Goal: Information Seeking & Learning: Learn about a topic

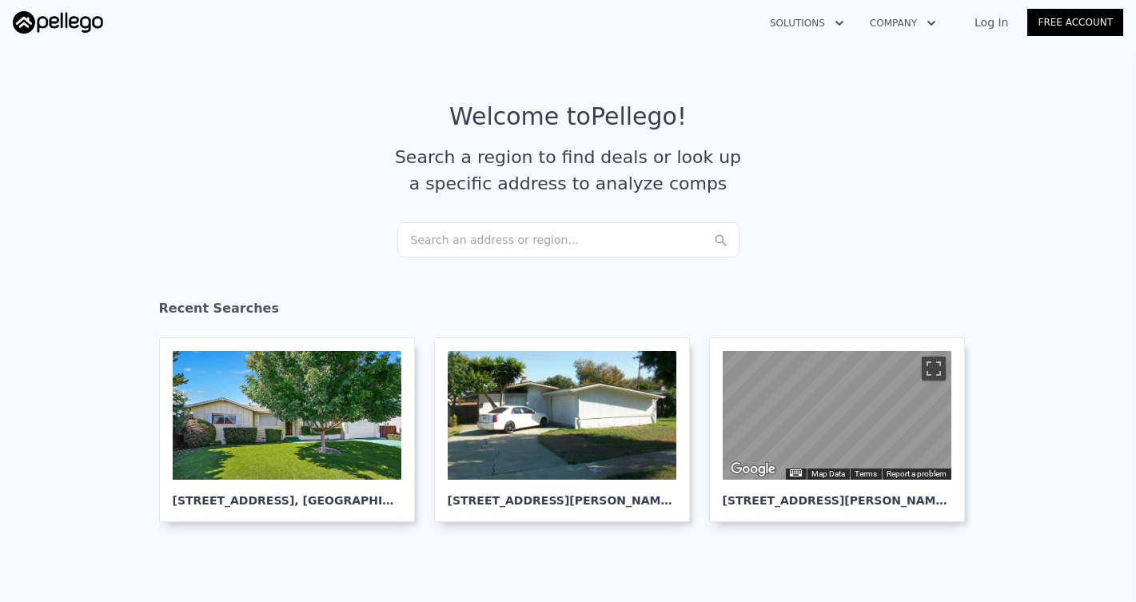
click at [509, 249] on div "Search an address or region..." at bounding box center [568, 239] width 342 height 35
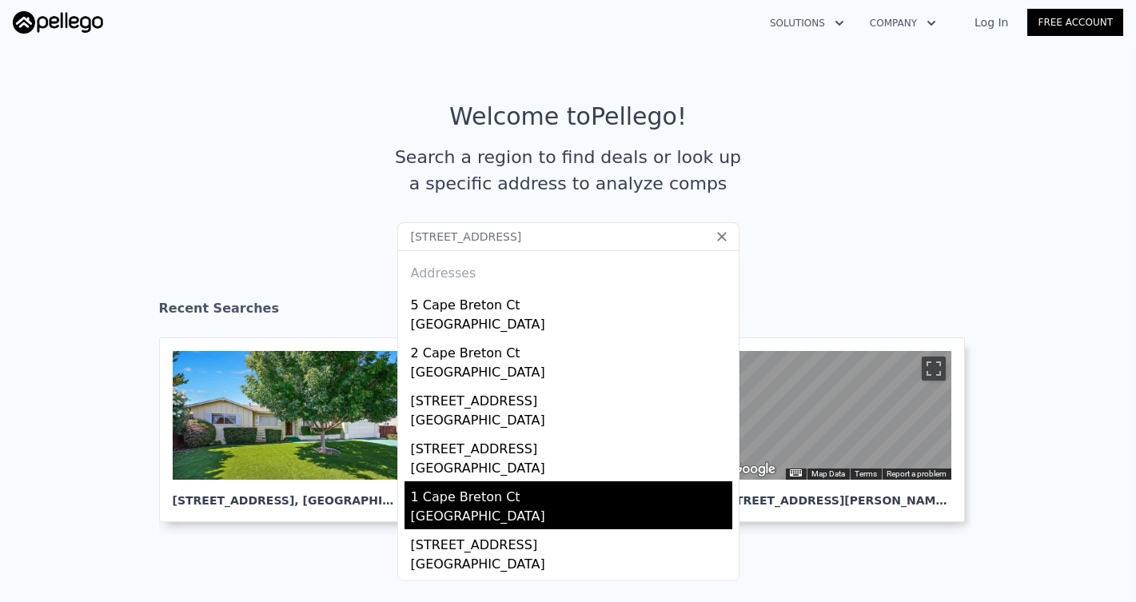
type input "1 Cape Breton Ct Pacifica, CA 94044"
click at [540, 491] on div "1 Cape Breton Ct" at bounding box center [572, 494] width 322 height 26
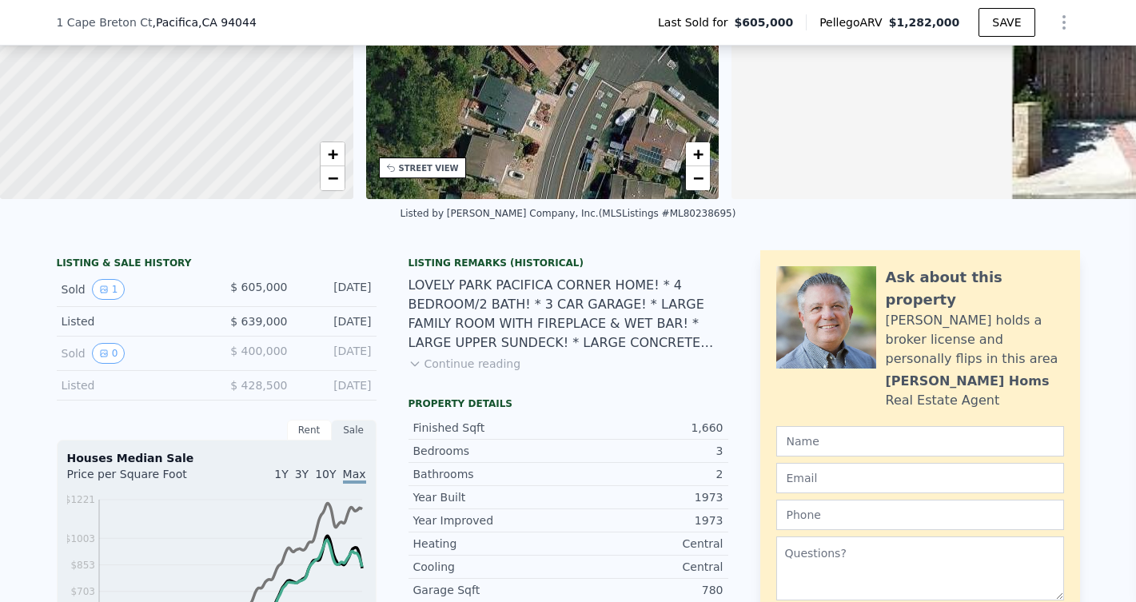
scroll to position [209, 0]
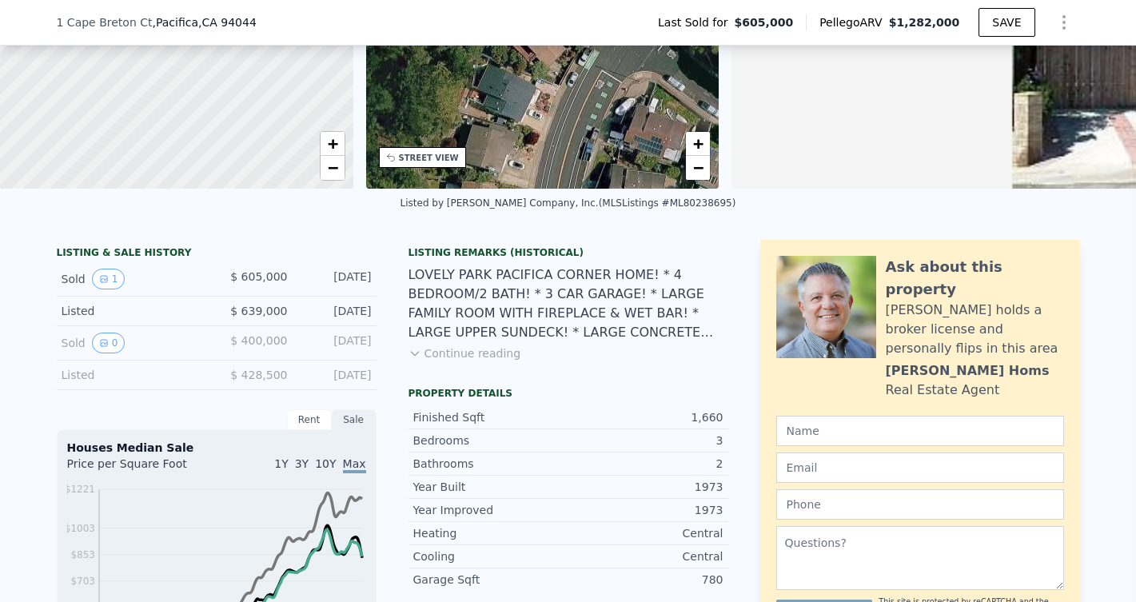
click at [472, 357] on button "Continue reading" at bounding box center [465, 353] width 113 height 16
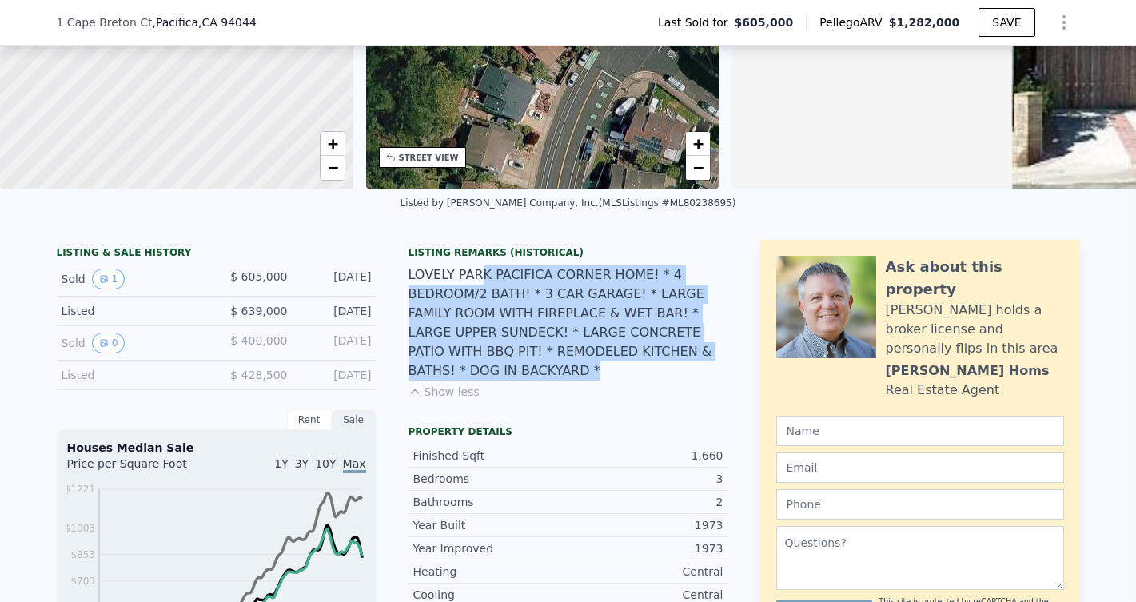
drag, startPoint x: 478, startPoint y: 275, endPoint x: 551, endPoint y: 373, distance: 121.7
click at [551, 373] on div "LOVELY PARK PACIFICA CORNER HOME! * 4 BEDROOM/2 BATH! * 3 CAR GARAGE! * LARGE F…" at bounding box center [569, 323] width 320 height 115
drag, startPoint x: 551, startPoint y: 373, endPoint x: 453, endPoint y: 296, distance: 124.8
click at [454, 298] on div "LOVELY PARK PACIFICA CORNER HOME! * 4 BEDROOM/2 BATH! * 3 CAR GARAGE! * LARGE F…" at bounding box center [569, 323] width 320 height 115
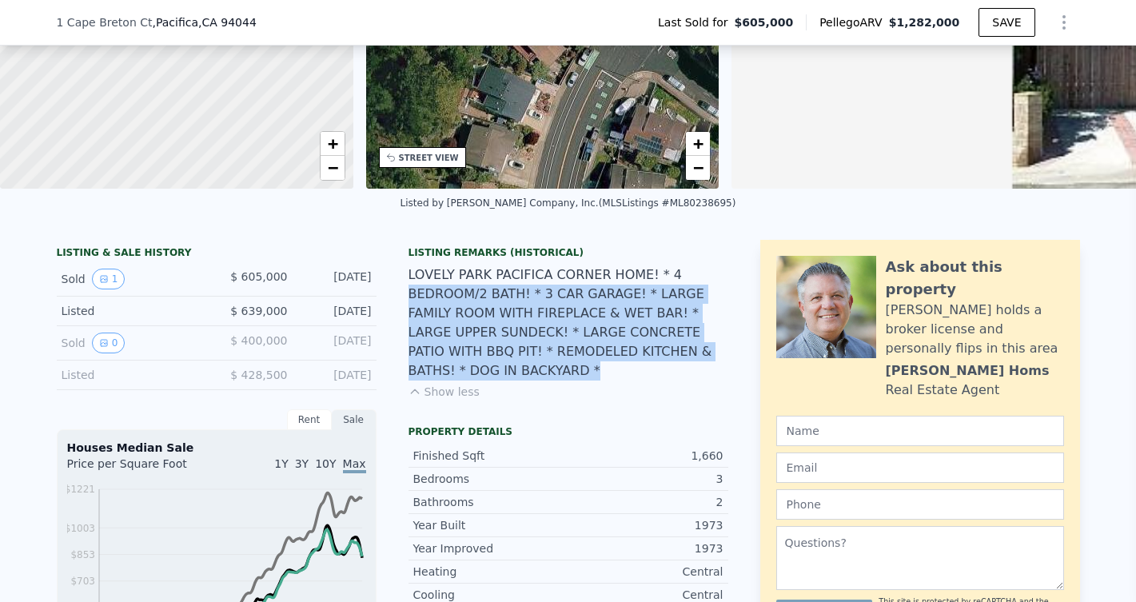
click at [453, 296] on div "LOVELY PARK PACIFICA CORNER HOME! * 4 BEDROOM/2 BATH! * 3 CAR GARAGE! * LARGE F…" at bounding box center [569, 323] width 320 height 115
drag, startPoint x: 428, startPoint y: 276, endPoint x: 524, endPoint y: 363, distance: 129.7
click at [524, 363] on div "LOVELY PARK PACIFICA CORNER HOME! * 4 BEDROOM/2 BATH! * 3 CAR GARAGE! * LARGE F…" at bounding box center [569, 323] width 320 height 115
drag, startPoint x: 524, startPoint y: 363, endPoint x: 464, endPoint y: 303, distance: 84.8
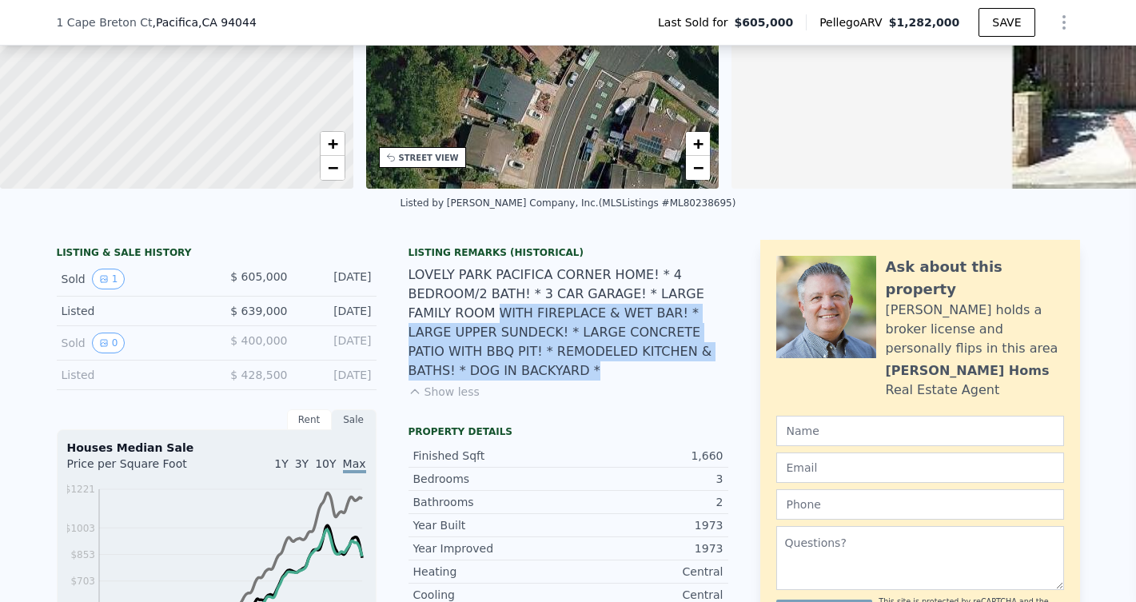
click at [465, 304] on div "LOVELY PARK PACIFICA CORNER HOME! * 4 BEDROOM/2 BATH! * 3 CAR GARAGE! * LARGE F…" at bounding box center [569, 323] width 320 height 115
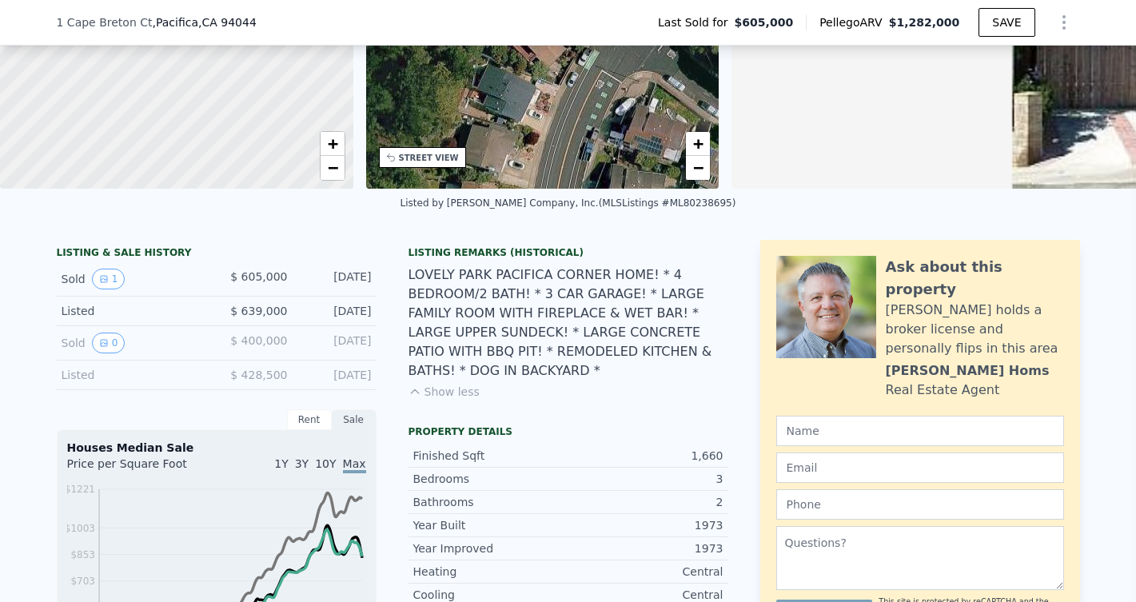
click at [464, 303] on div "LOVELY PARK PACIFICA CORNER HOME! * 4 BEDROOM/2 BATH! * 3 CAR GARAGE! * LARGE F…" at bounding box center [569, 323] width 320 height 115
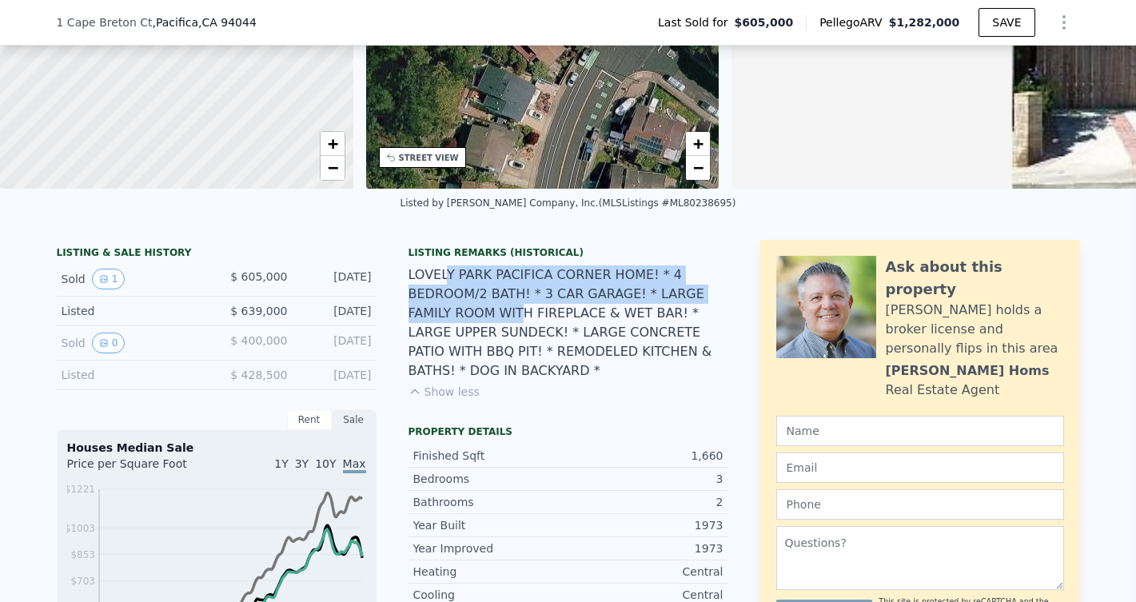
drag, startPoint x: 449, startPoint y: 278, endPoint x: 492, endPoint y: 329, distance: 67.0
click at [481, 322] on div "LOVELY PARK PACIFICA CORNER HOME! * 4 BEDROOM/2 BATH! * 3 CAR GARAGE! * LARGE F…" at bounding box center [569, 323] width 320 height 115
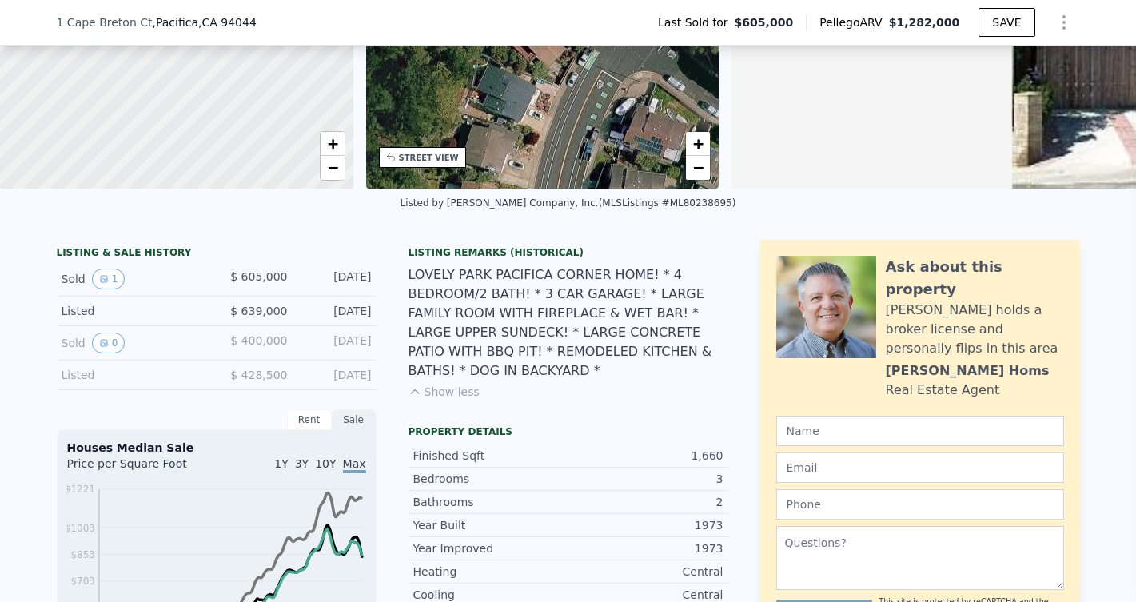
click at [492, 329] on div "LOVELY PARK PACIFICA CORNER HOME! * 4 BEDROOM/2 BATH! * 3 CAR GARAGE! * LARGE F…" at bounding box center [569, 323] width 320 height 115
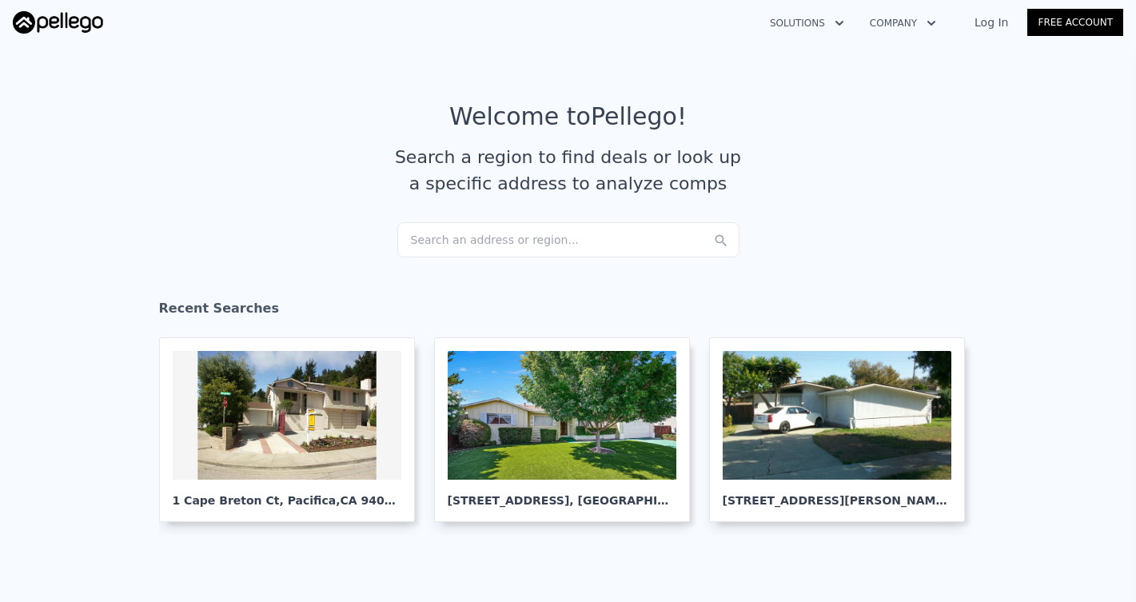
click at [618, 242] on div "Search an address or region..." at bounding box center [568, 239] width 342 height 35
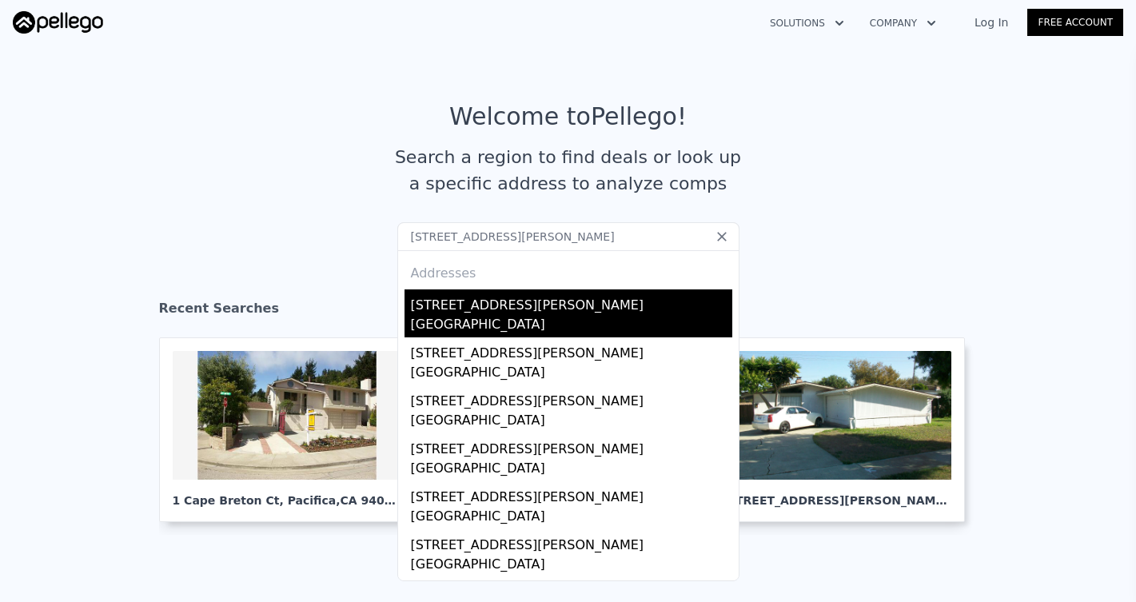
type input "1522 McKinley Ave San Jose, CA 95126"
click at [594, 306] on div "[STREET_ADDRESS][PERSON_NAME]" at bounding box center [572, 303] width 322 height 26
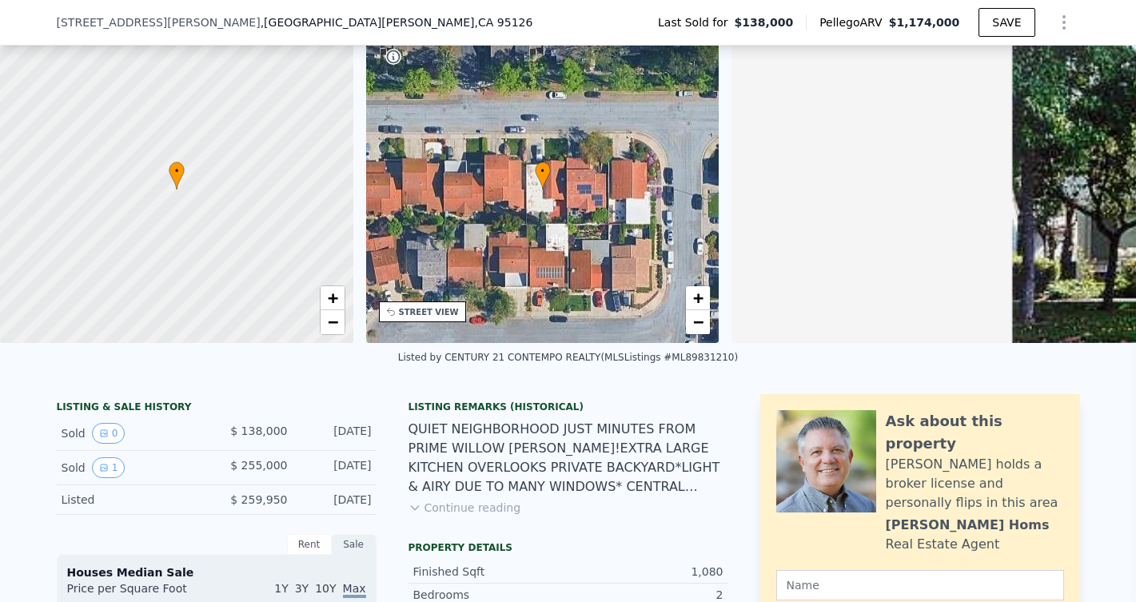
scroll to position [131, 0]
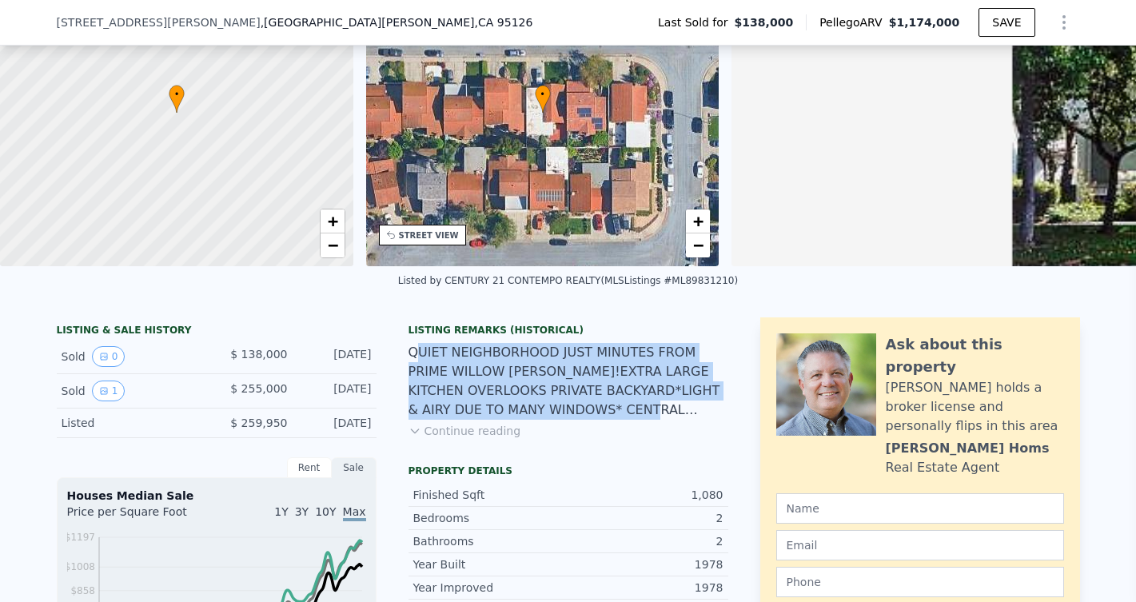
drag, startPoint x: 417, startPoint y: 351, endPoint x: 573, endPoint y: 418, distance: 170.5
click at [573, 418] on div "QUIET NEIGHBORHOOD JUST MINUTES FROM PRIME WILLOW GLEN!EXTRA LARGE KITCHEN OVER…" at bounding box center [569, 381] width 320 height 77
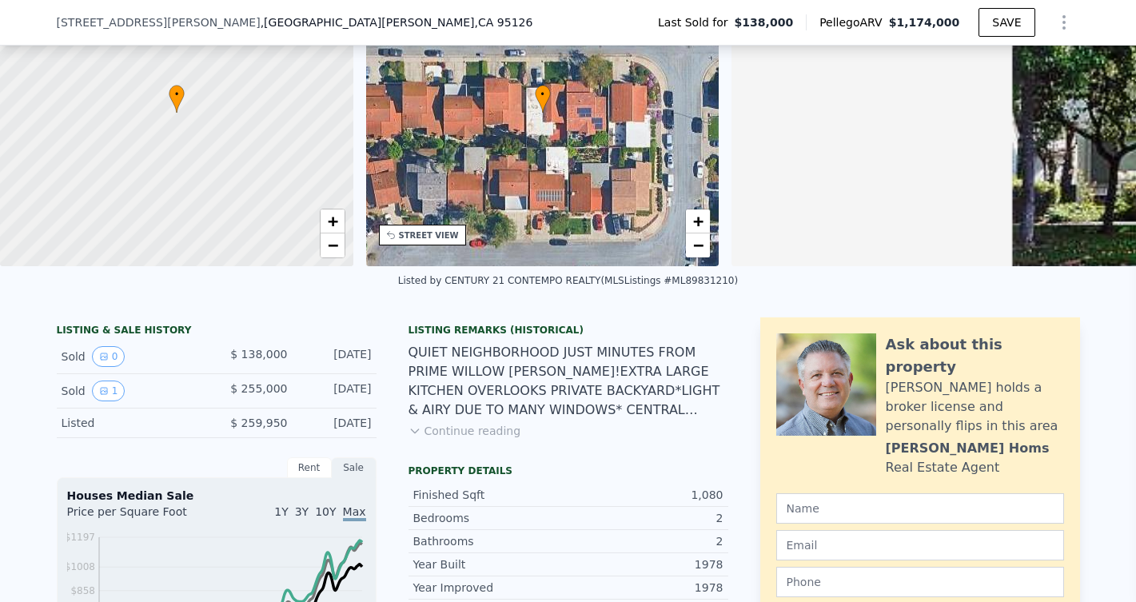
click at [501, 439] on div "Listing Remarks (Historical) QUIET NEIGHBORHOOD JUST MINUTES FROM PRIME WILLOW …" at bounding box center [569, 391] width 320 height 134
click at [497, 433] on button "Continue reading" at bounding box center [465, 431] width 113 height 16
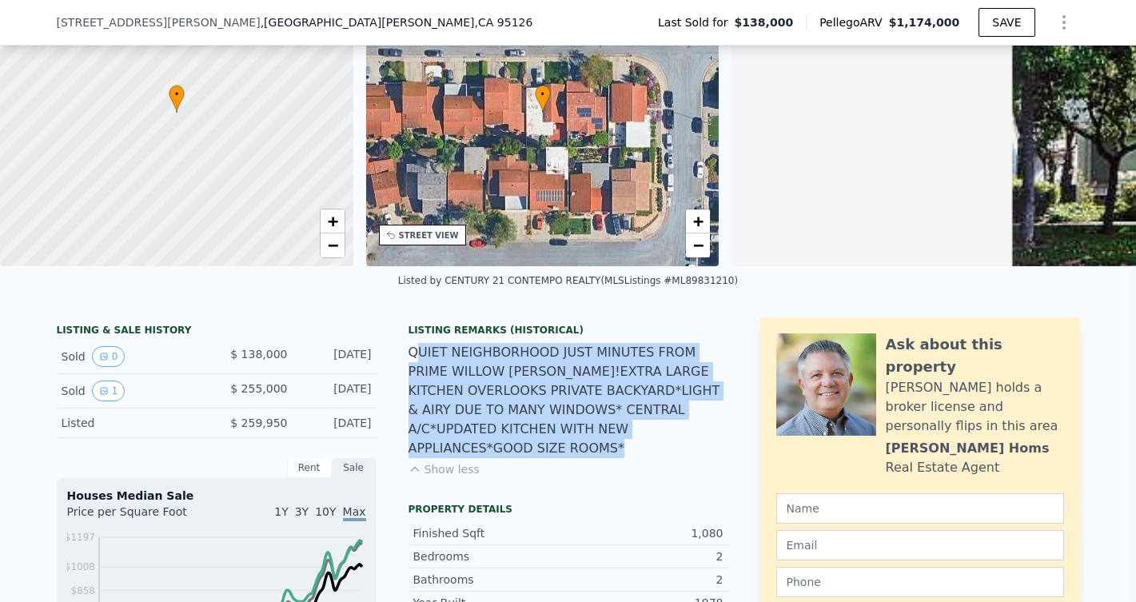
drag, startPoint x: 421, startPoint y: 353, endPoint x: 591, endPoint y: 452, distance: 197.1
click at [591, 452] on div "Listing Remarks (Historical) QUIET NEIGHBORHOOD JUST MINUTES FROM PRIME WILLOW …" at bounding box center [569, 410] width 320 height 173
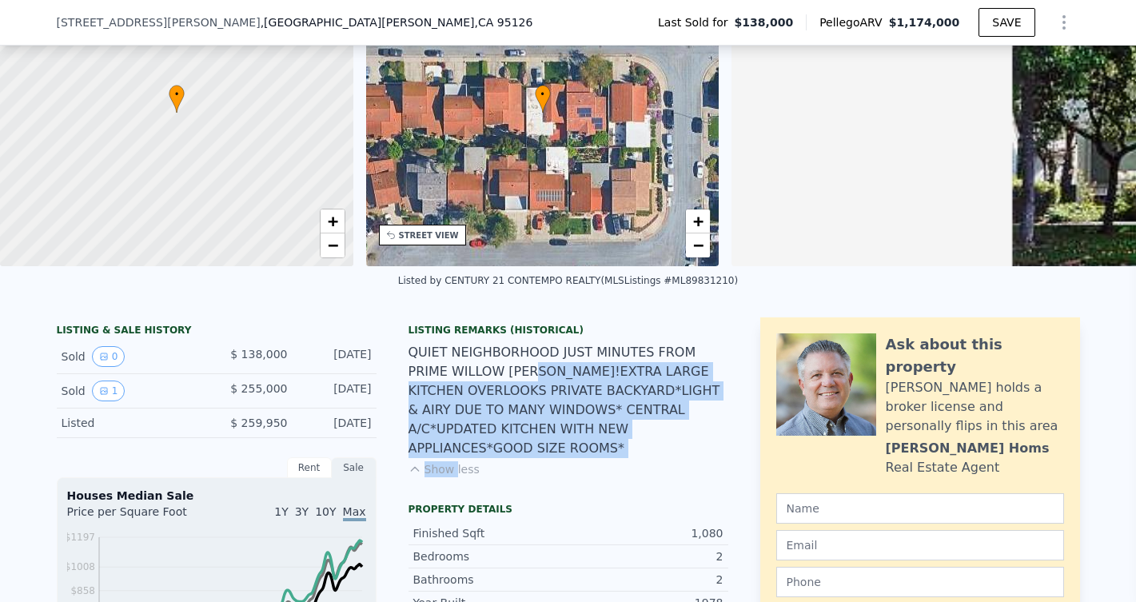
drag, startPoint x: 591, startPoint y: 452, endPoint x: 490, endPoint y: 373, distance: 128.2
click at [490, 373] on div "Listing Remarks (Historical) QUIET NEIGHBORHOOD JUST MINUTES FROM PRIME WILLOW …" at bounding box center [569, 410] width 320 height 173
click at [490, 373] on div "QUIET NEIGHBORHOOD JUST MINUTES FROM PRIME WILLOW GLEN!EXTRA LARGE KITCHEN OVER…" at bounding box center [569, 400] width 320 height 115
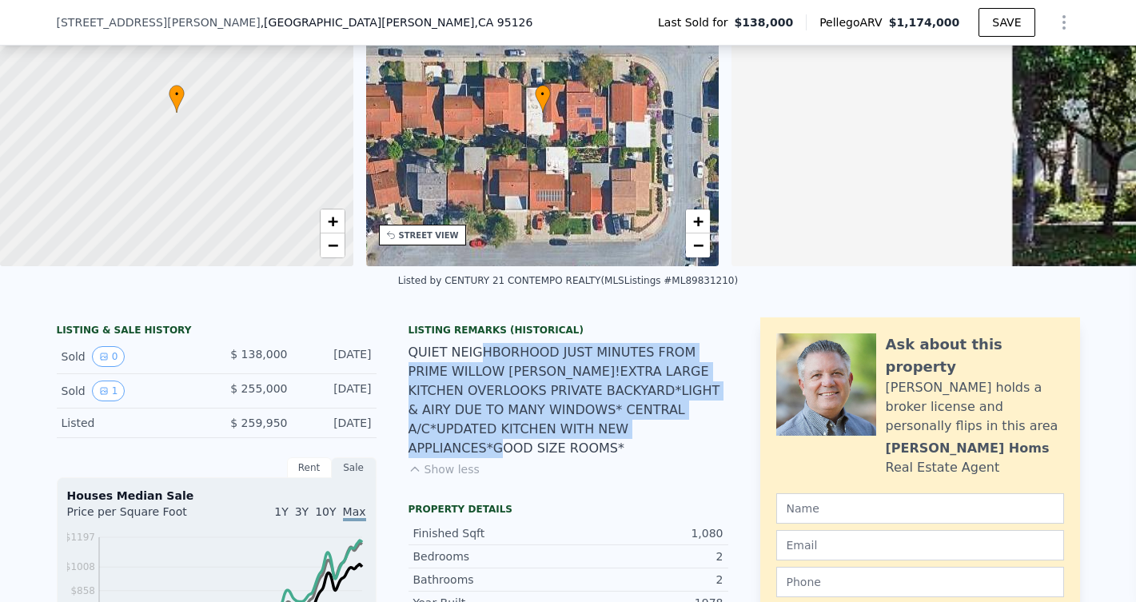
drag, startPoint x: 477, startPoint y: 353, endPoint x: 593, endPoint y: 432, distance: 140.0
click at [593, 432] on div "QUIET NEIGHBORHOOD JUST MINUTES FROM PRIME WILLOW GLEN!EXTRA LARGE KITCHEN OVER…" at bounding box center [569, 400] width 320 height 115
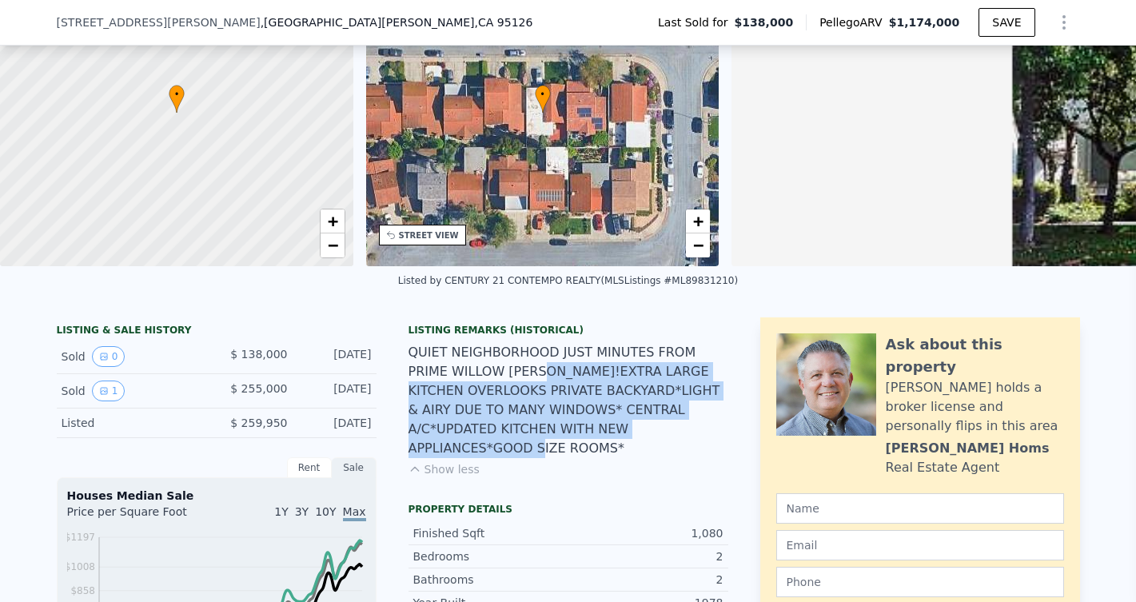
drag, startPoint x: 593, startPoint y: 432, endPoint x: 489, endPoint y: 358, distance: 127.4
click at [493, 361] on div "QUIET NEIGHBORHOOD JUST MINUTES FROM PRIME WILLOW GLEN!EXTRA LARGE KITCHEN OVER…" at bounding box center [569, 400] width 320 height 115
click at [489, 357] on div "QUIET NEIGHBORHOOD JUST MINUTES FROM PRIME WILLOW GLEN!EXTRA LARGE KITCHEN OVER…" at bounding box center [569, 400] width 320 height 115
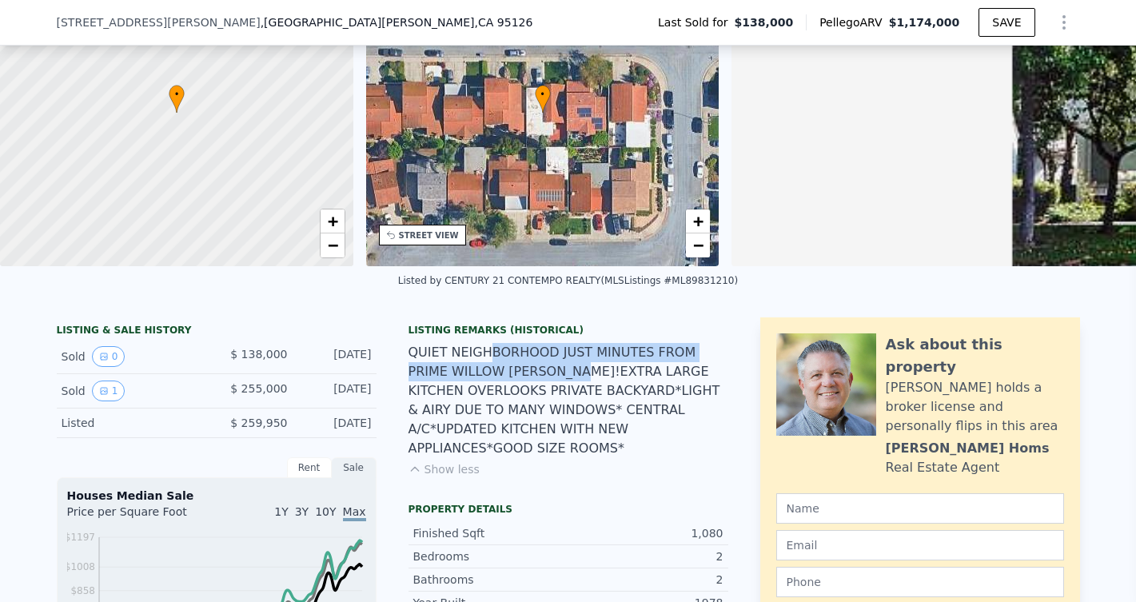
drag, startPoint x: 487, startPoint y: 348, endPoint x: 545, endPoint y: 382, distance: 67.8
click at [538, 376] on div "QUIET NEIGHBORHOOD JUST MINUTES FROM PRIME WILLOW GLEN!EXTRA LARGE KITCHEN OVER…" at bounding box center [569, 400] width 320 height 115
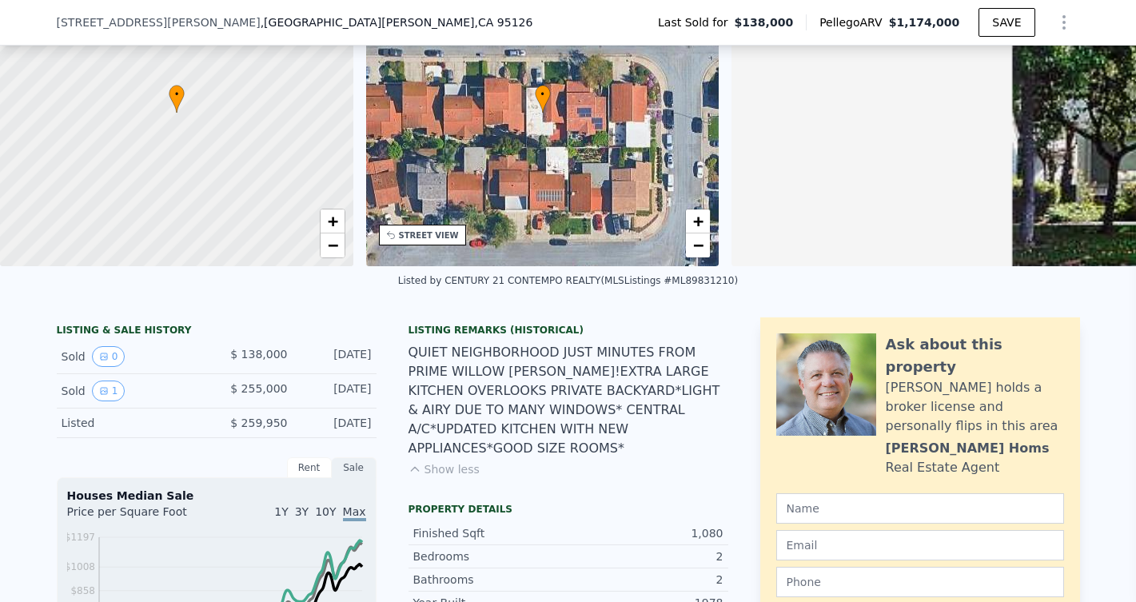
click at [573, 419] on div "QUIET NEIGHBORHOOD JUST MINUTES FROM PRIME WILLOW GLEN!EXTRA LARGE KITCHEN OVER…" at bounding box center [569, 400] width 320 height 115
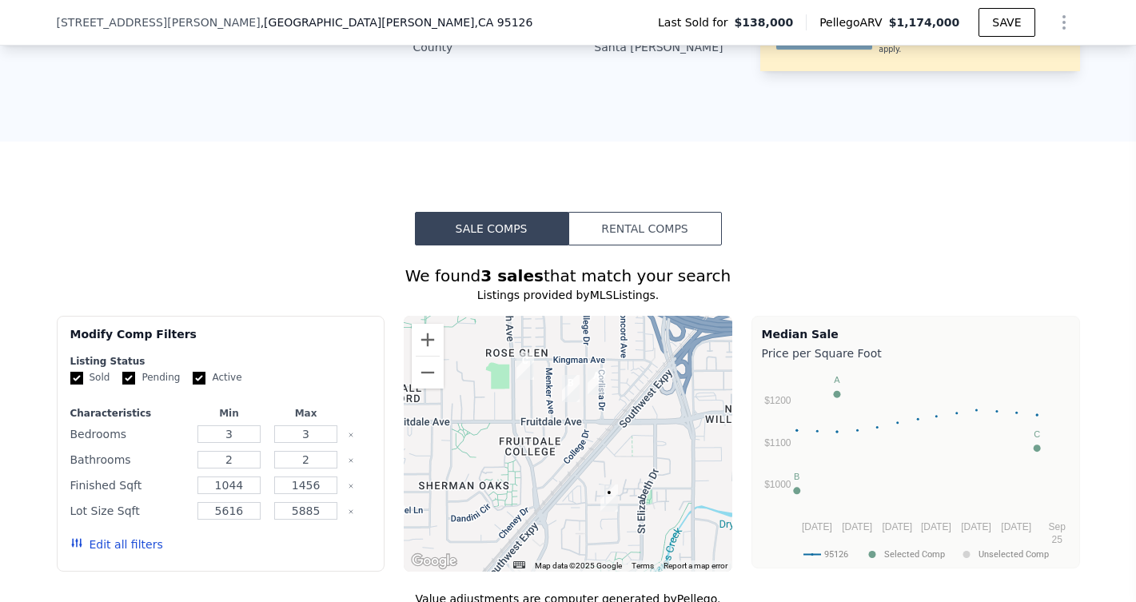
scroll to position [1210, 0]
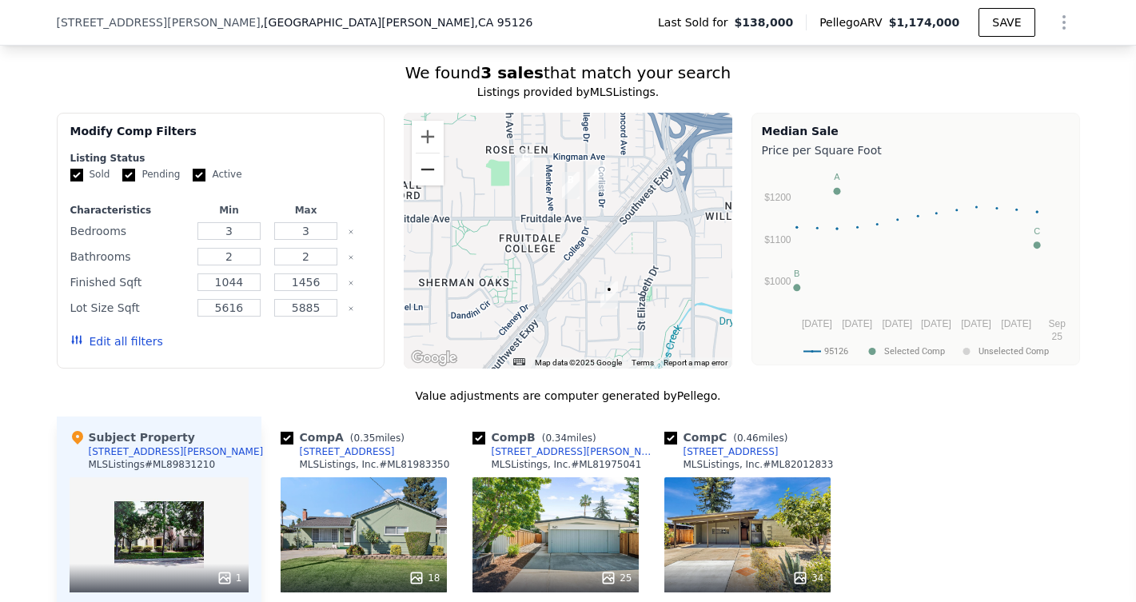
click at [429, 154] on button "Zoom out" at bounding box center [428, 170] width 32 height 32
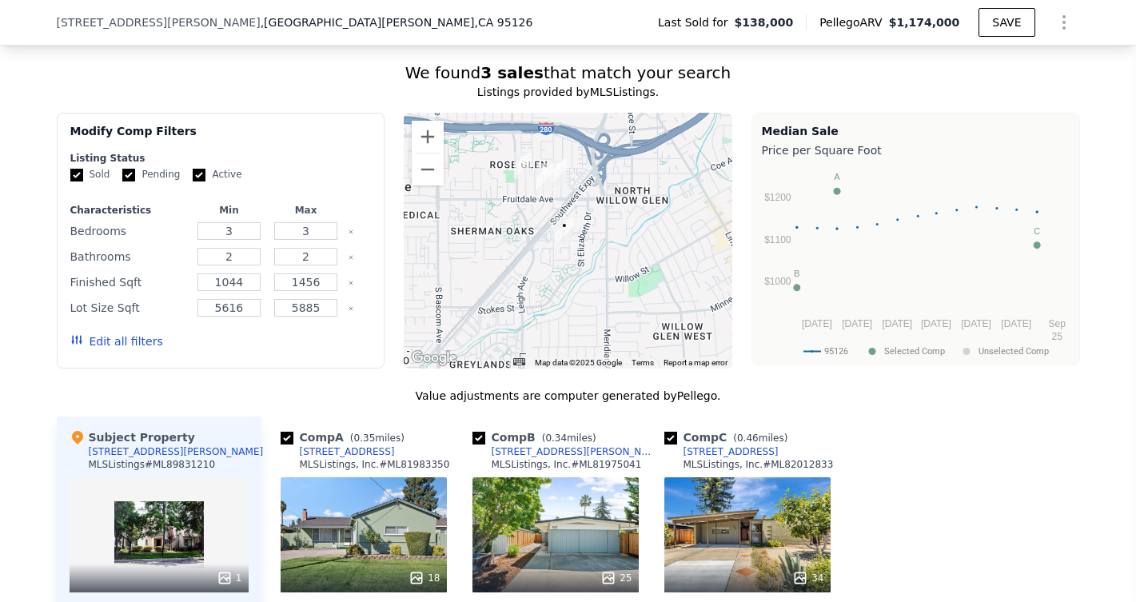
drag, startPoint x: 568, startPoint y: 236, endPoint x: 544, endPoint y: 203, distance: 40.6
click at [544, 203] on div at bounding box center [568, 241] width 329 height 256
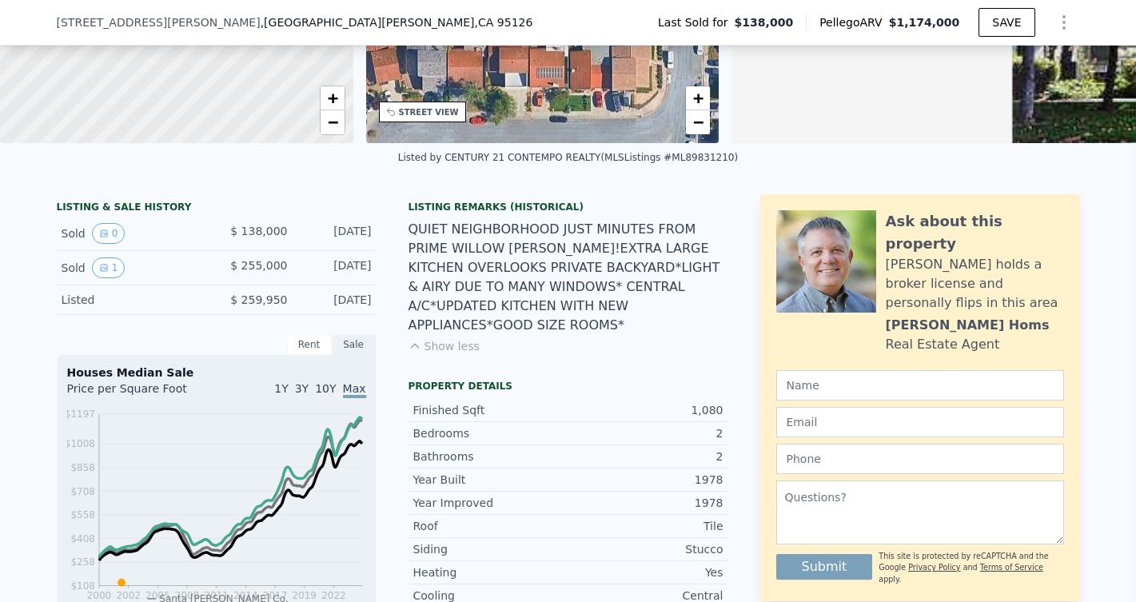
scroll to position [170, 0]
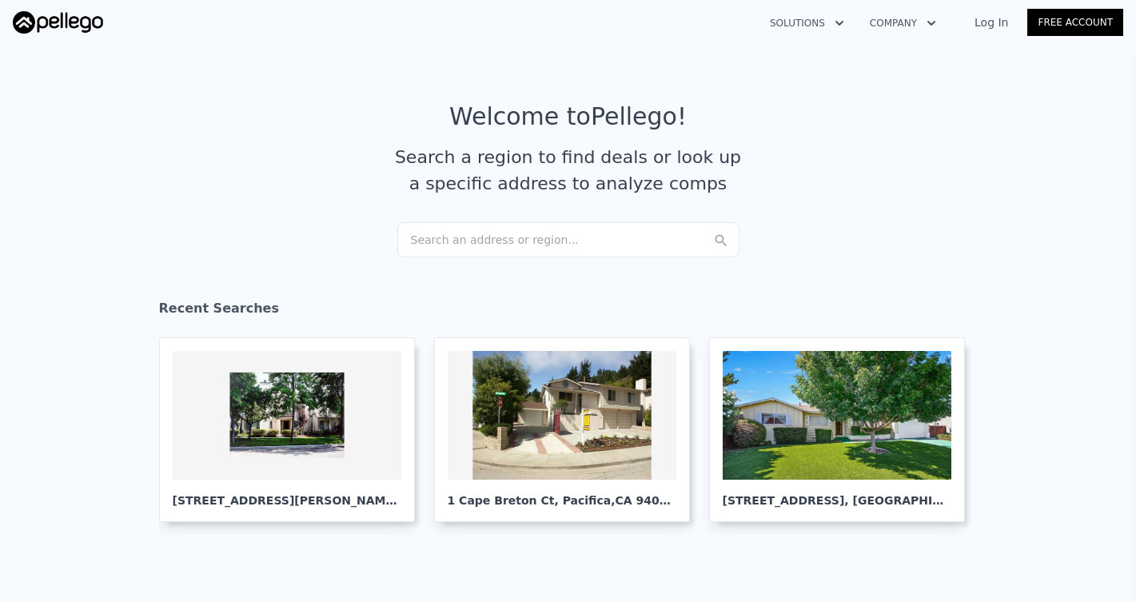
click at [633, 234] on div "Search an address or region..." at bounding box center [568, 239] width 342 height 35
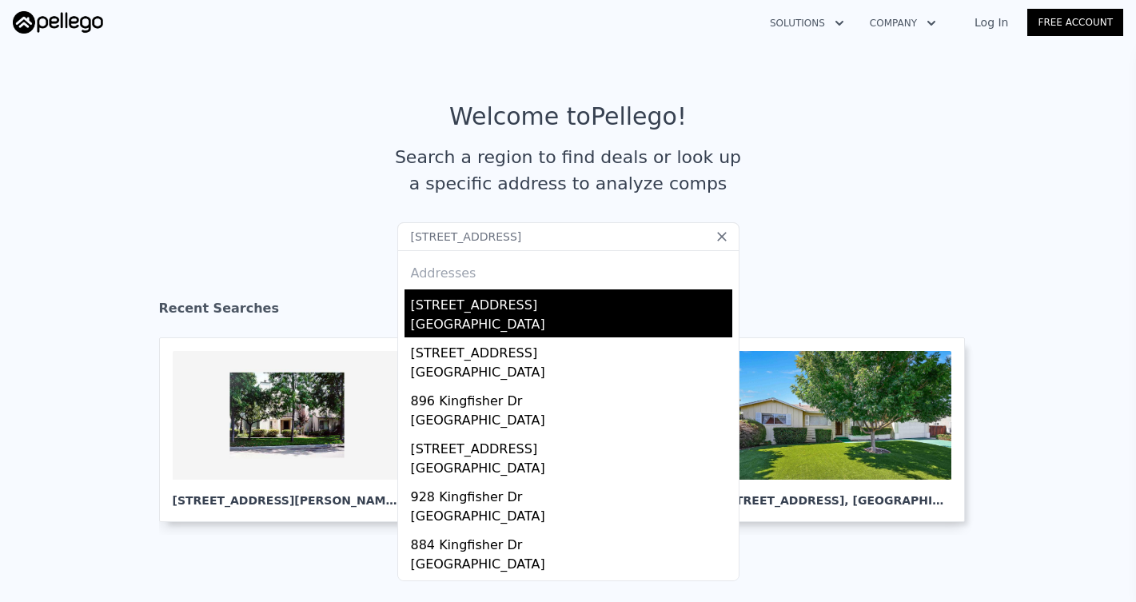
type input "[STREET_ADDRESS]"
click at [608, 307] on div "[STREET_ADDRESS]" at bounding box center [572, 303] width 322 height 26
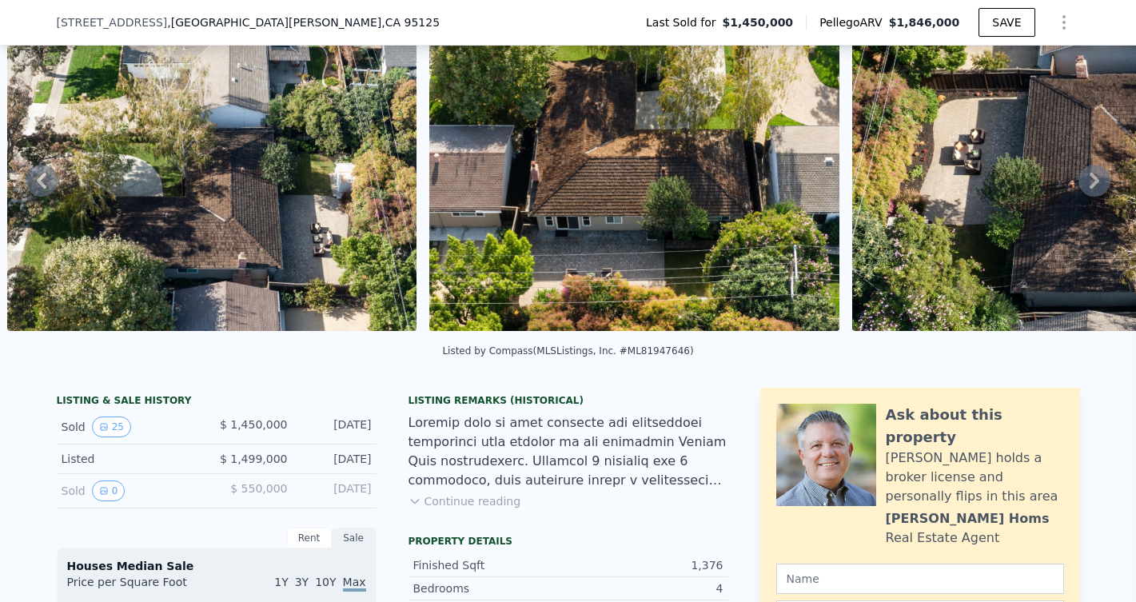
scroll to position [250, 0]
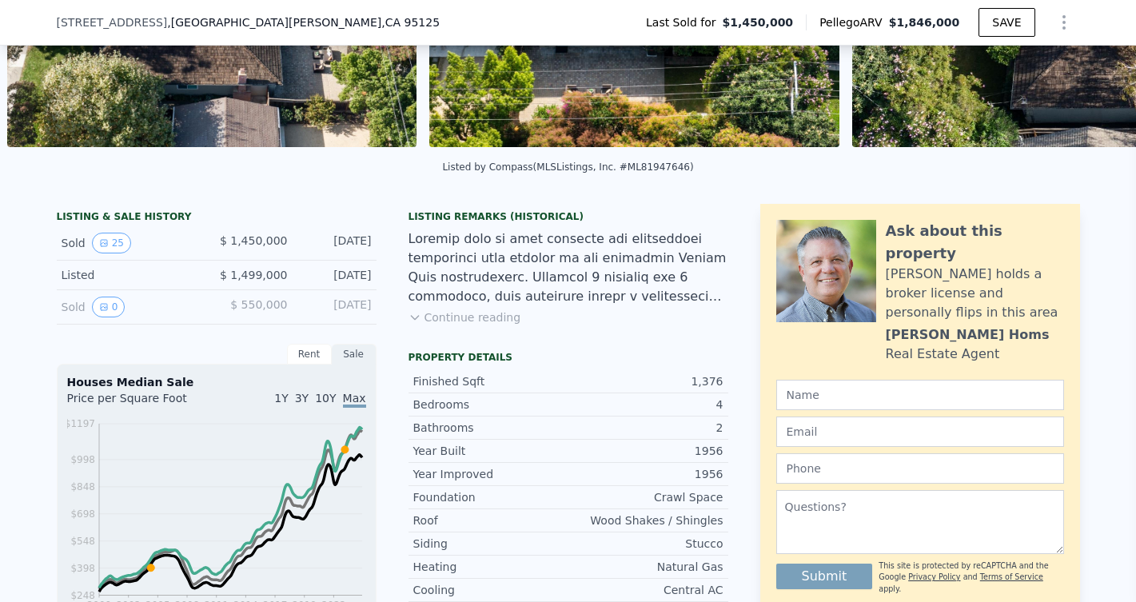
click at [441, 311] on button "Continue reading" at bounding box center [465, 318] width 113 height 16
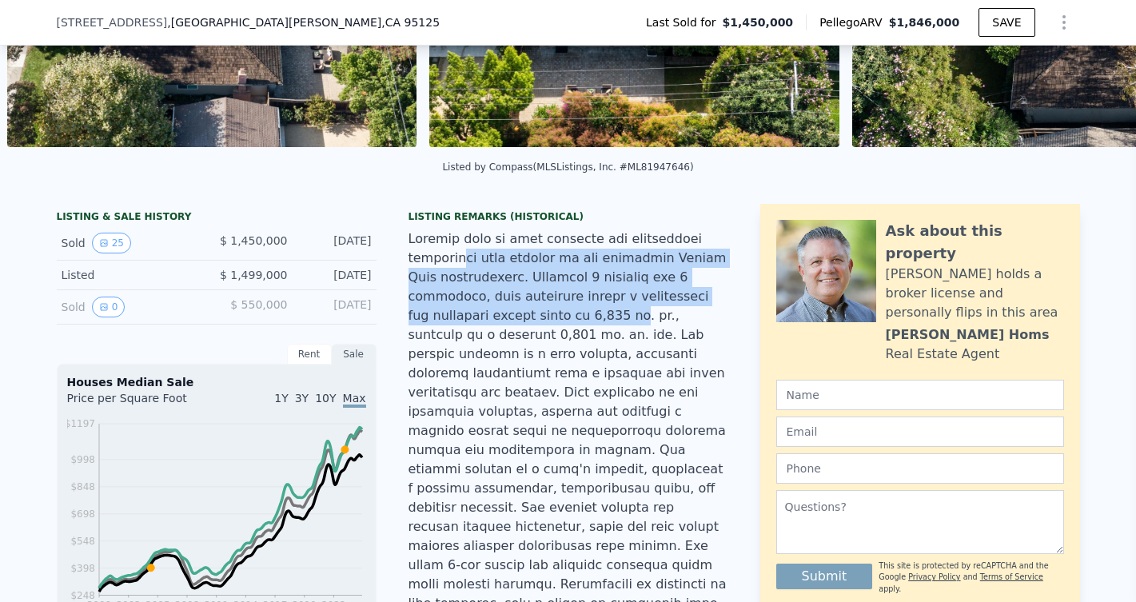
drag, startPoint x: 460, startPoint y: 256, endPoint x: 506, endPoint y: 309, distance: 70.3
click at [506, 309] on div at bounding box center [569, 460] width 320 height 461
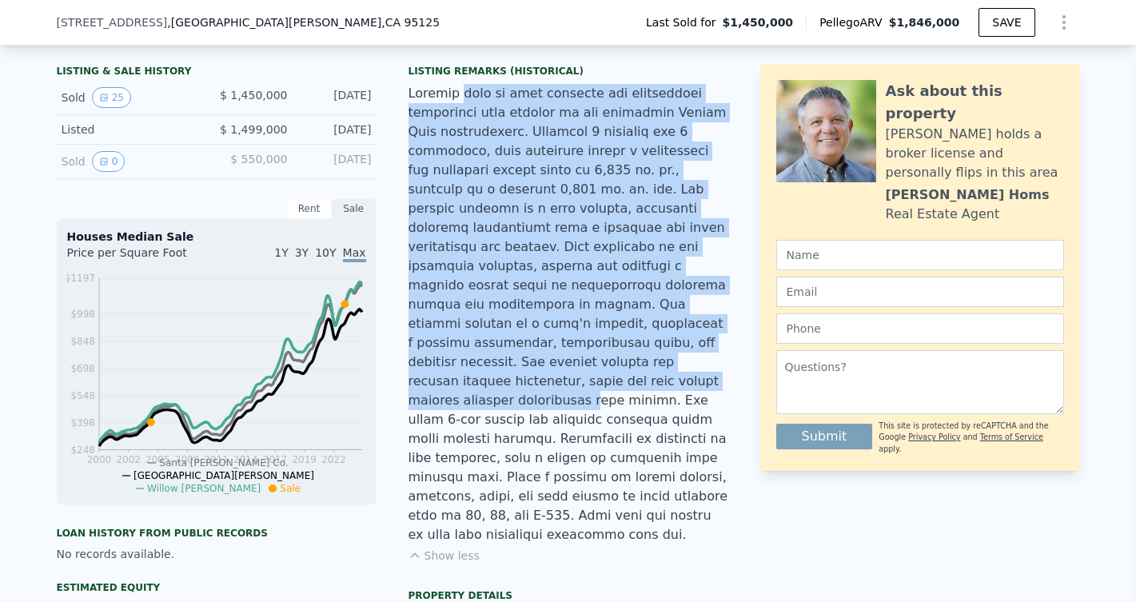
scroll to position [447, 0]
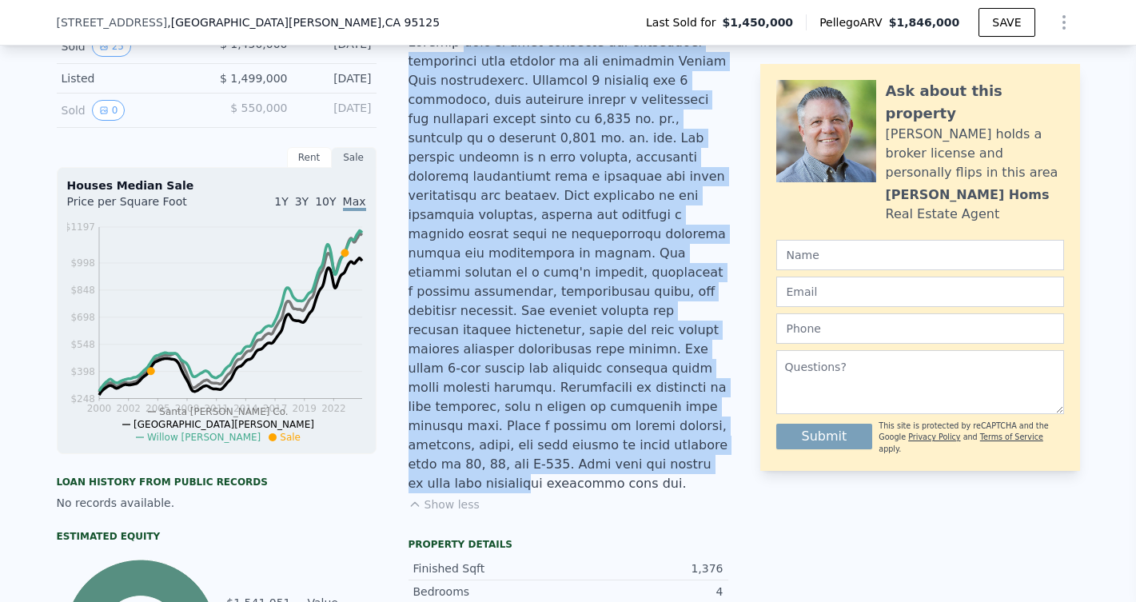
drag, startPoint x: 466, startPoint y: 243, endPoint x: 589, endPoint y: 427, distance: 221.4
click at [589, 427] on div at bounding box center [569, 263] width 320 height 461
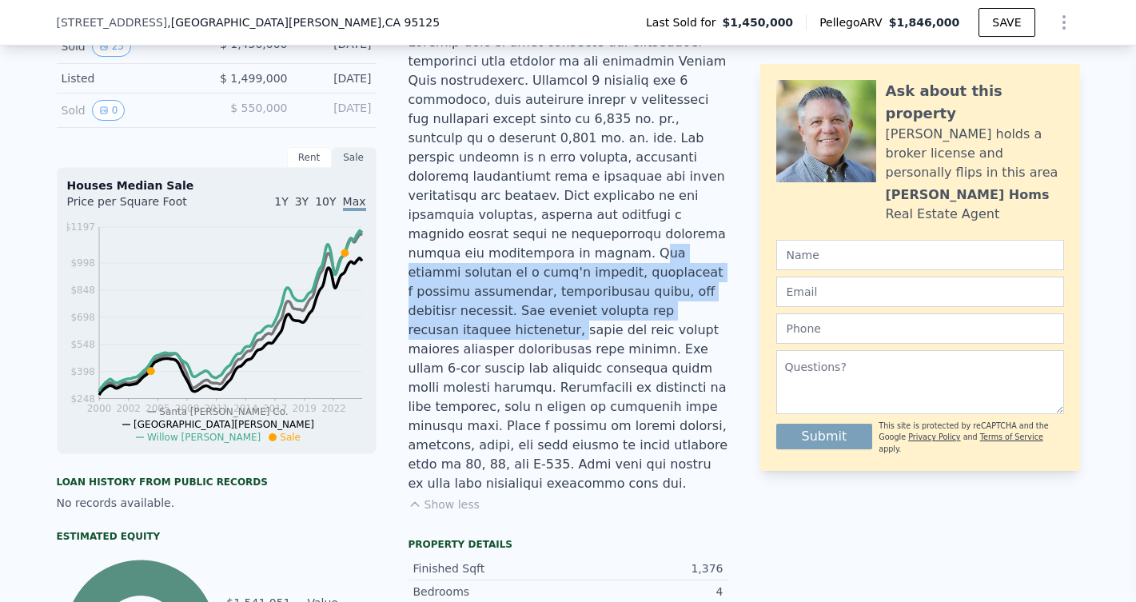
drag, startPoint x: 462, startPoint y: 239, endPoint x: 534, endPoint y: 302, distance: 95.8
click at [525, 298] on div at bounding box center [569, 263] width 320 height 461
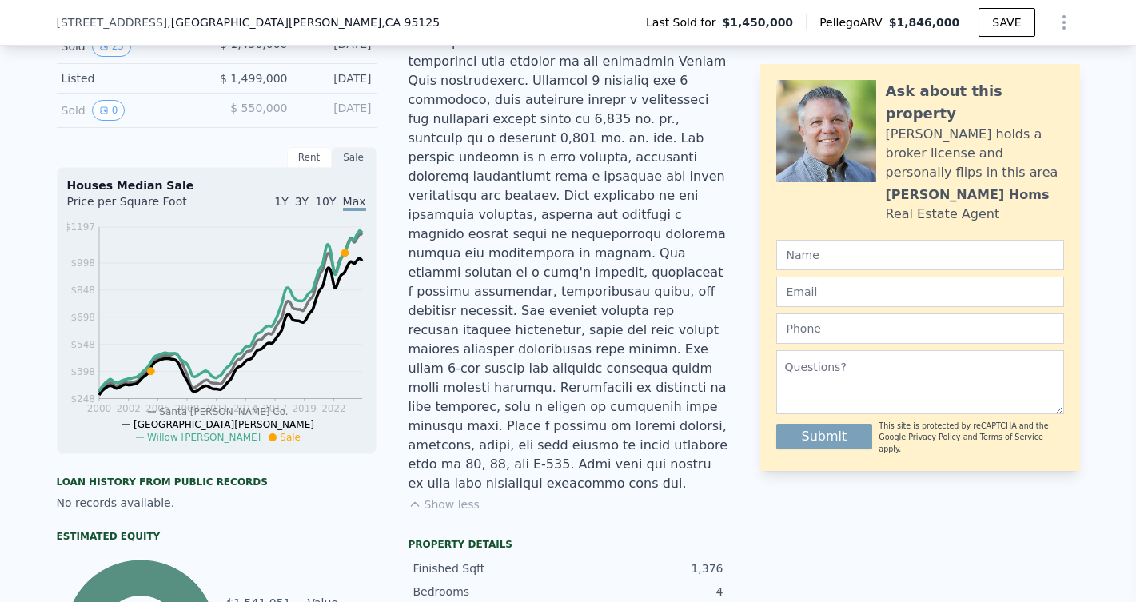
click at [553, 298] on div at bounding box center [569, 263] width 320 height 461
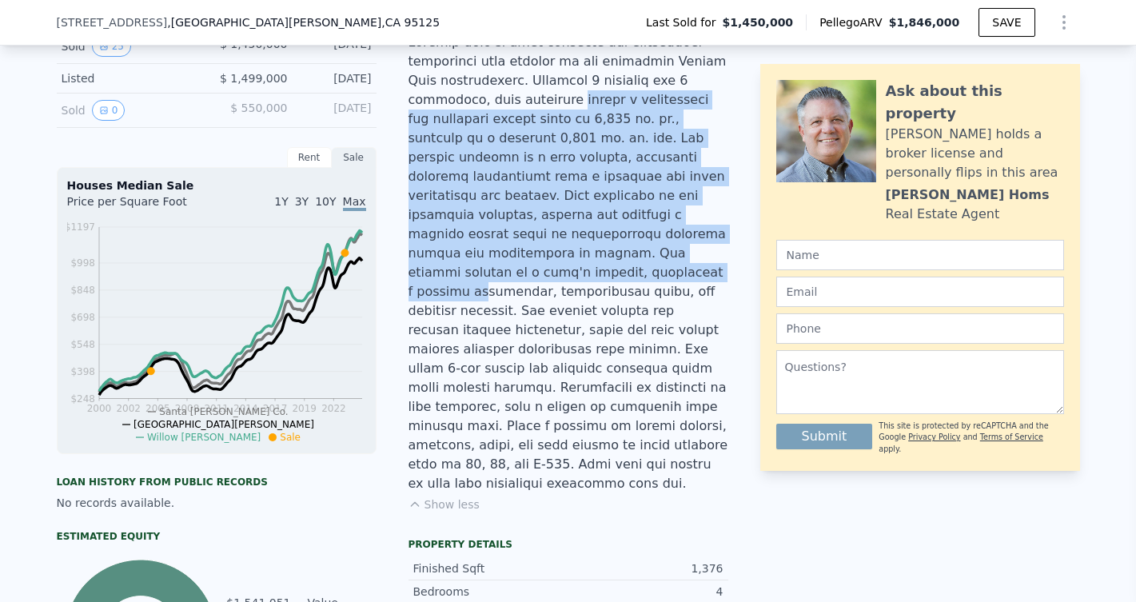
drag, startPoint x: 493, startPoint y: 109, endPoint x: 542, endPoint y: 250, distance: 149.2
click at [541, 248] on div at bounding box center [569, 263] width 320 height 461
click at [542, 250] on div at bounding box center [569, 263] width 320 height 461
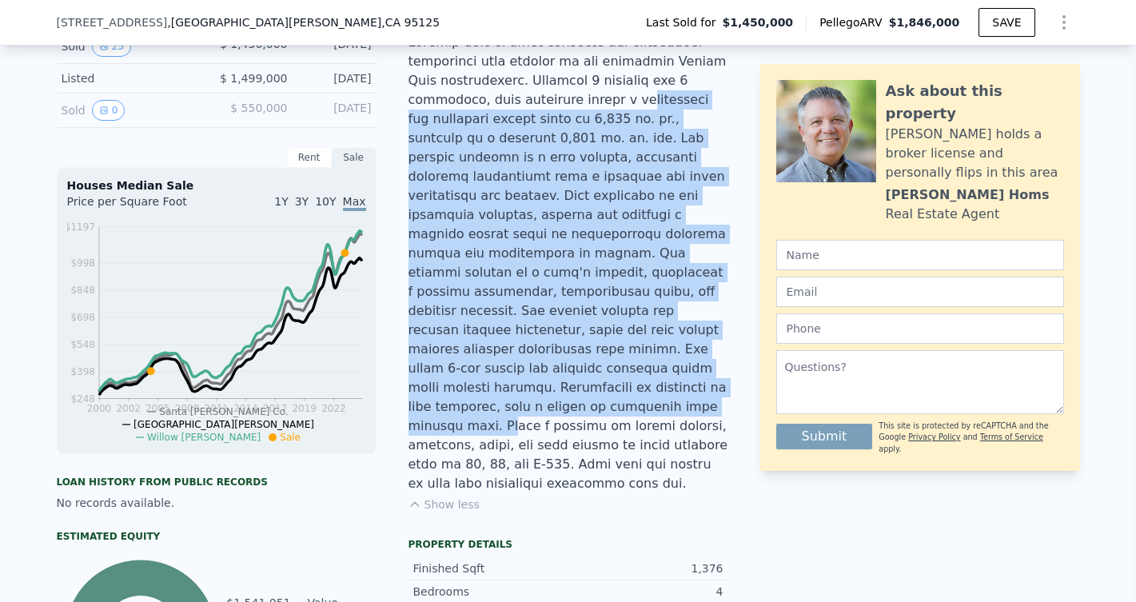
drag, startPoint x: 553, startPoint y: 122, endPoint x: 656, endPoint y: 365, distance: 264.8
click at [655, 365] on div at bounding box center [569, 263] width 320 height 461
click at [656, 365] on div at bounding box center [569, 263] width 320 height 461
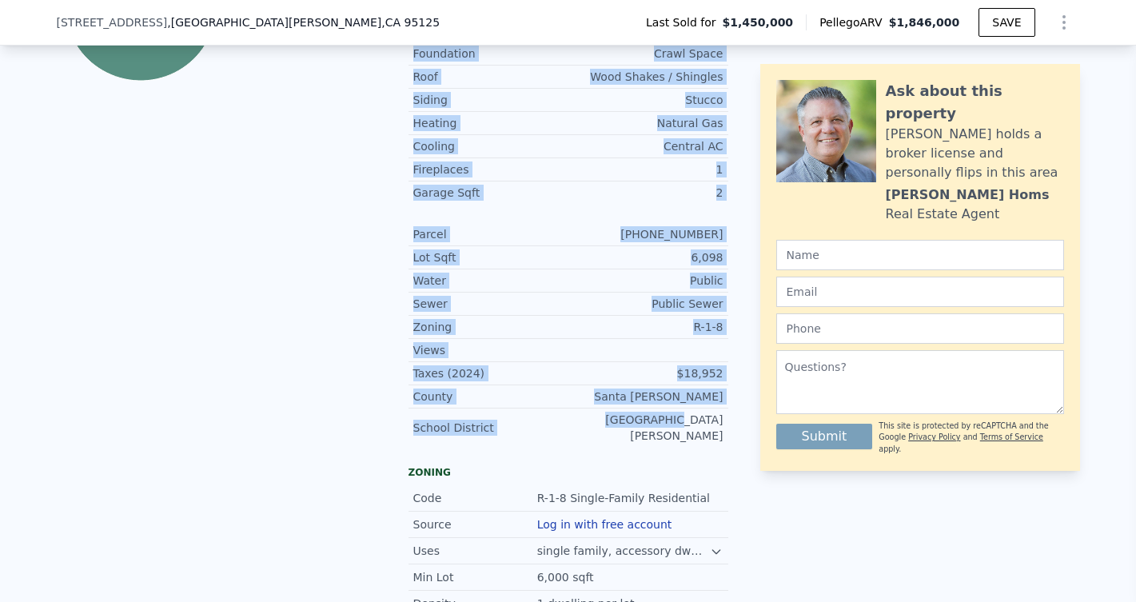
drag, startPoint x: 602, startPoint y: 238, endPoint x: 663, endPoint y: 365, distance: 141.7
click at [663, 365] on div "Finished Sqft 1,376 Bedrooms 4 Bathrooms 2 Year Built 1956 Year Improved 1956 F…" at bounding box center [569, 183] width 320 height 527
click at [663, 412] on div "[GEOGRAPHIC_DATA][PERSON_NAME]" at bounding box center [646, 428] width 155 height 32
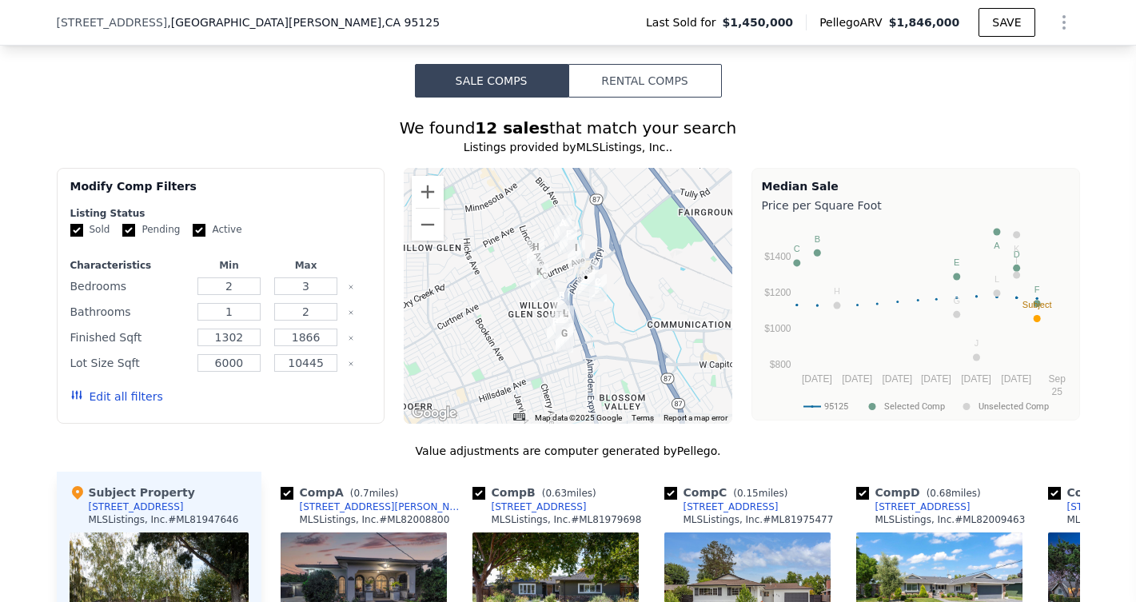
scroll to position [1831, 0]
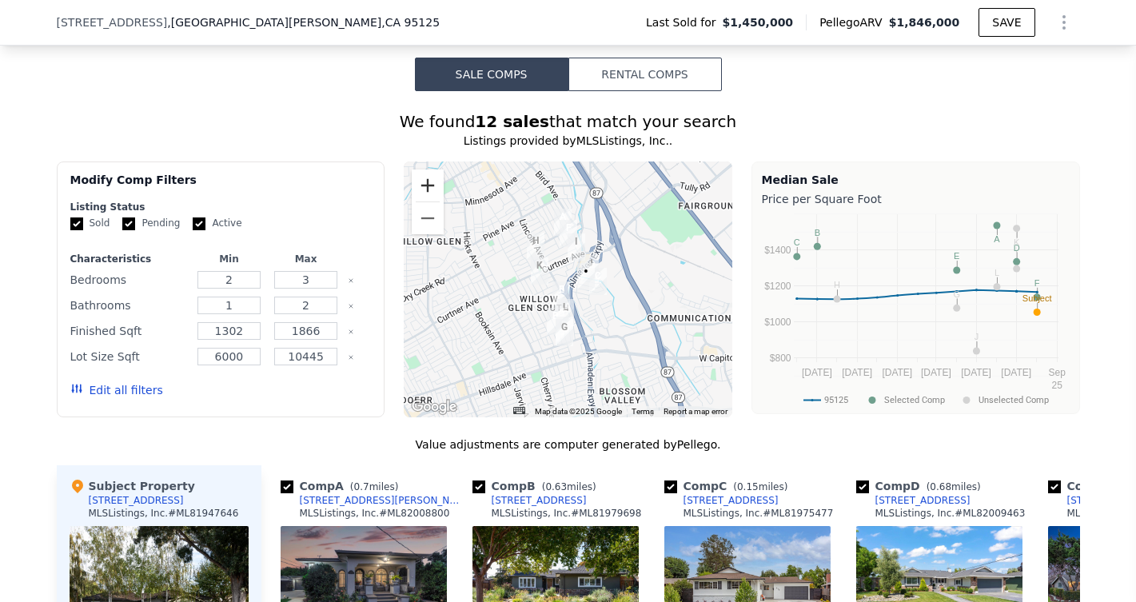
click at [424, 170] on button "Zoom in" at bounding box center [428, 186] width 32 height 32
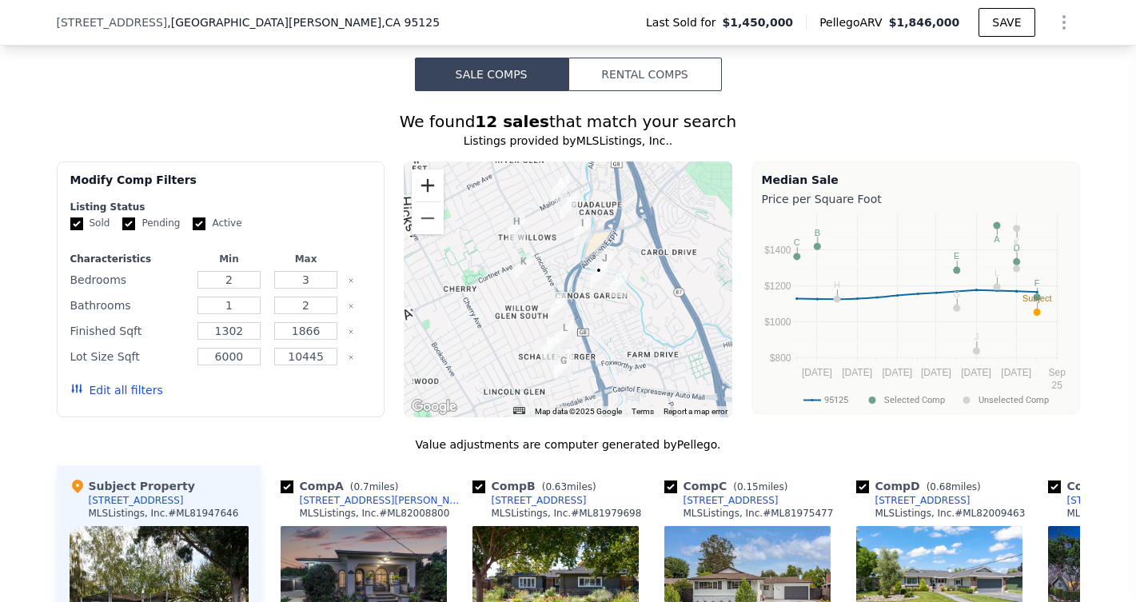
click at [424, 170] on button "Zoom in" at bounding box center [428, 186] width 32 height 32
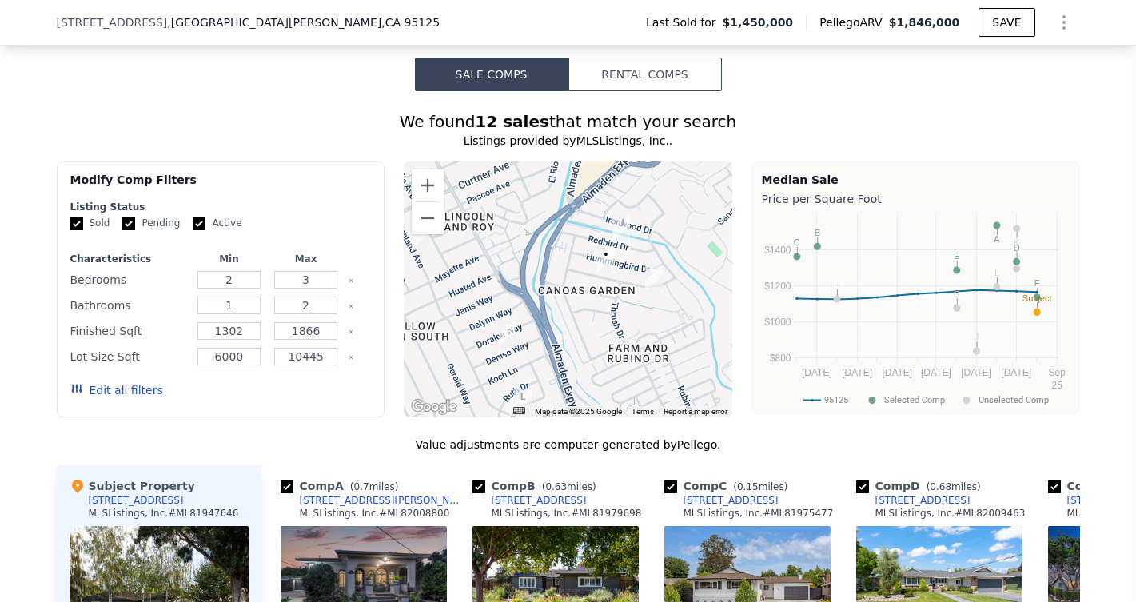
drag, startPoint x: 600, startPoint y: 219, endPoint x: 528, endPoint y: 191, distance: 77.2
click at [529, 191] on div at bounding box center [568, 290] width 329 height 256
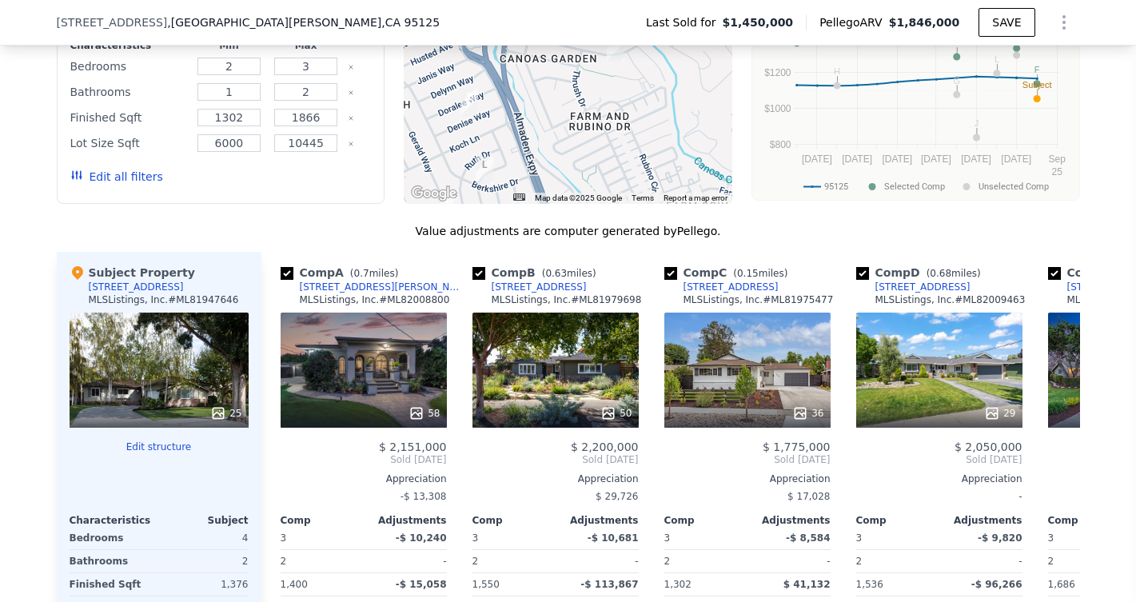
scroll to position [2050, 0]
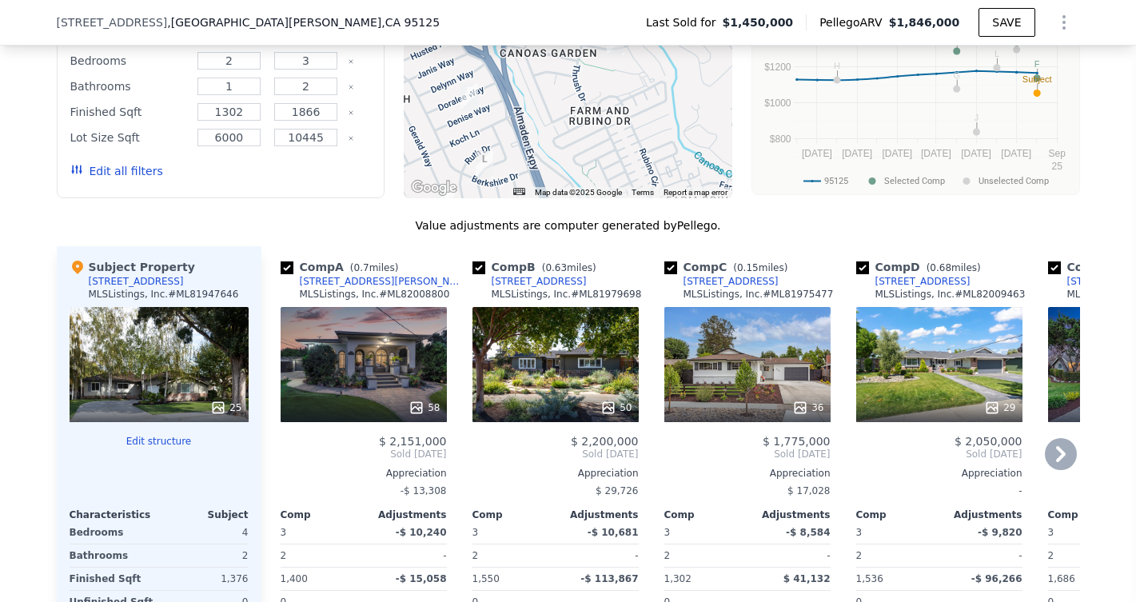
click at [757, 325] on div "36" at bounding box center [748, 364] width 166 height 115
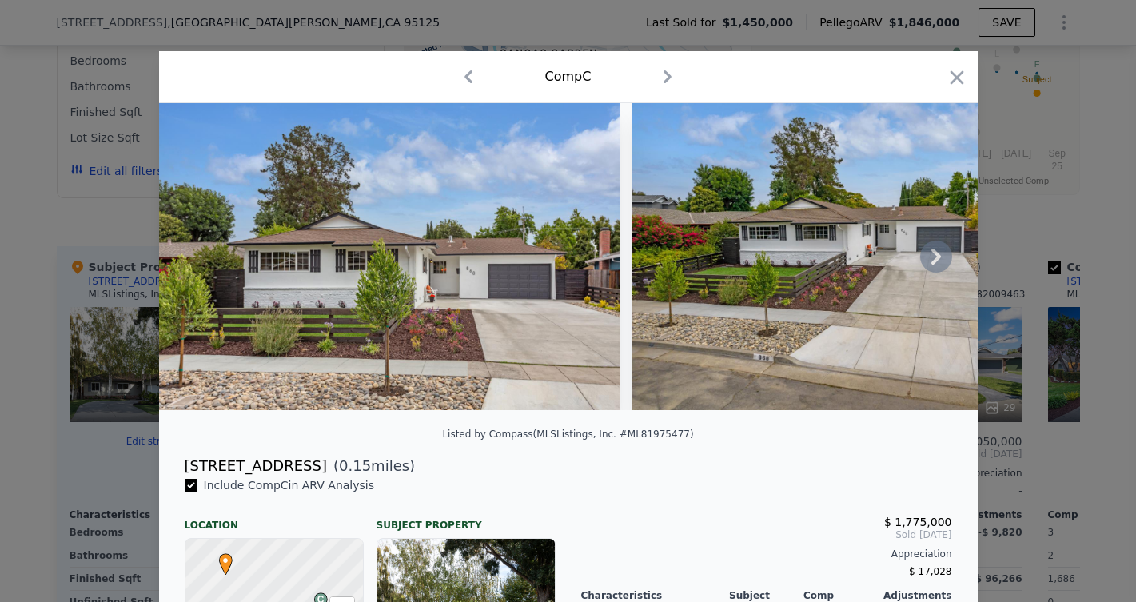
click at [935, 251] on icon at bounding box center [937, 257] width 10 height 16
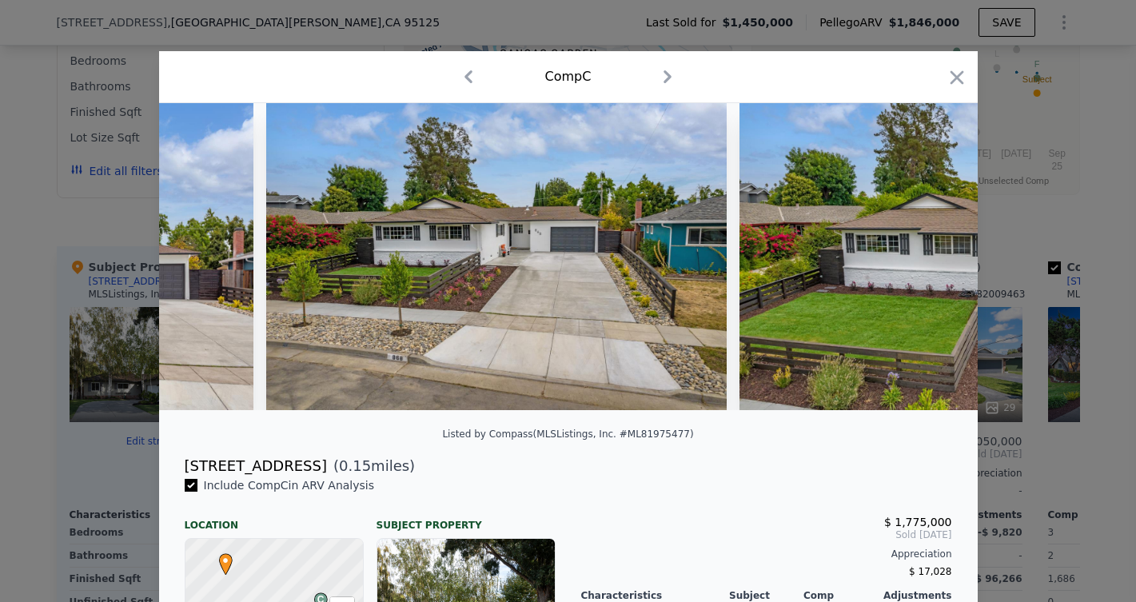
click at [935, 251] on img at bounding box center [970, 256] width 461 height 307
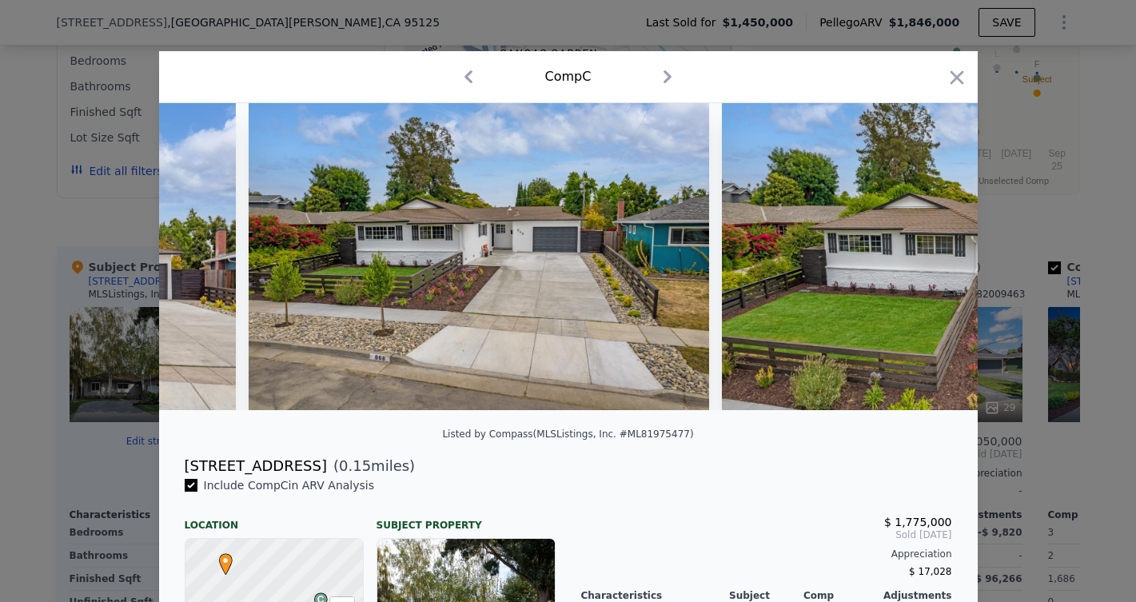
click at [935, 251] on img at bounding box center [952, 256] width 461 height 307
click at [935, 251] on icon at bounding box center [937, 257] width 10 height 16
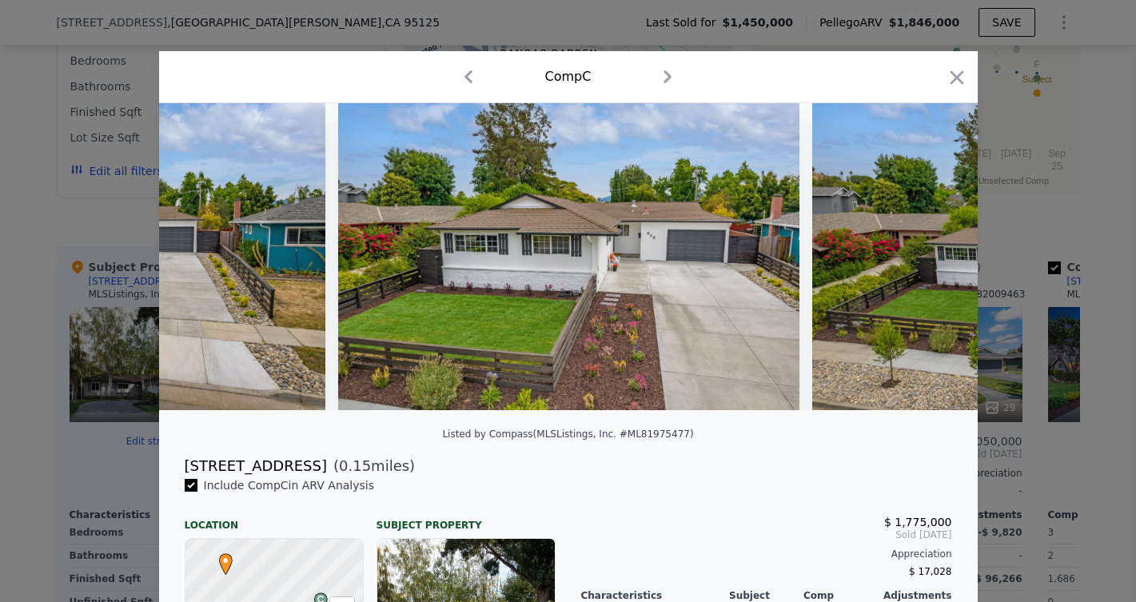
click at [935, 251] on img at bounding box center [1043, 256] width 461 height 307
click at [935, 251] on icon at bounding box center [937, 257] width 10 height 16
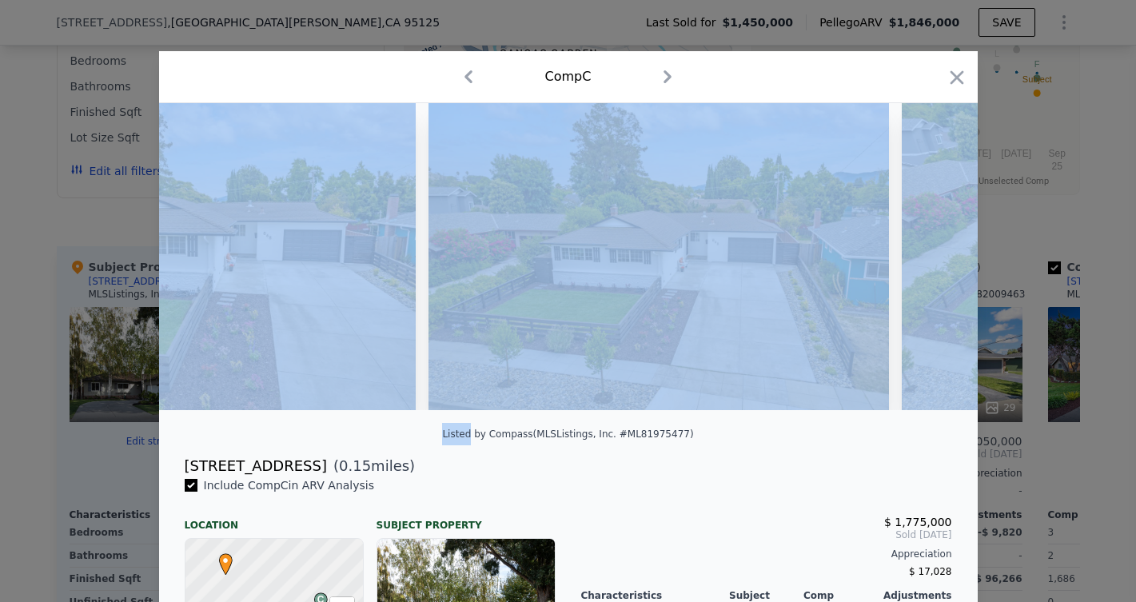
click at [935, 251] on img at bounding box center [1132, 256] width 461 height 307
click at [935, 251] on icon at bounding box center [937, 257] width 10 height 16
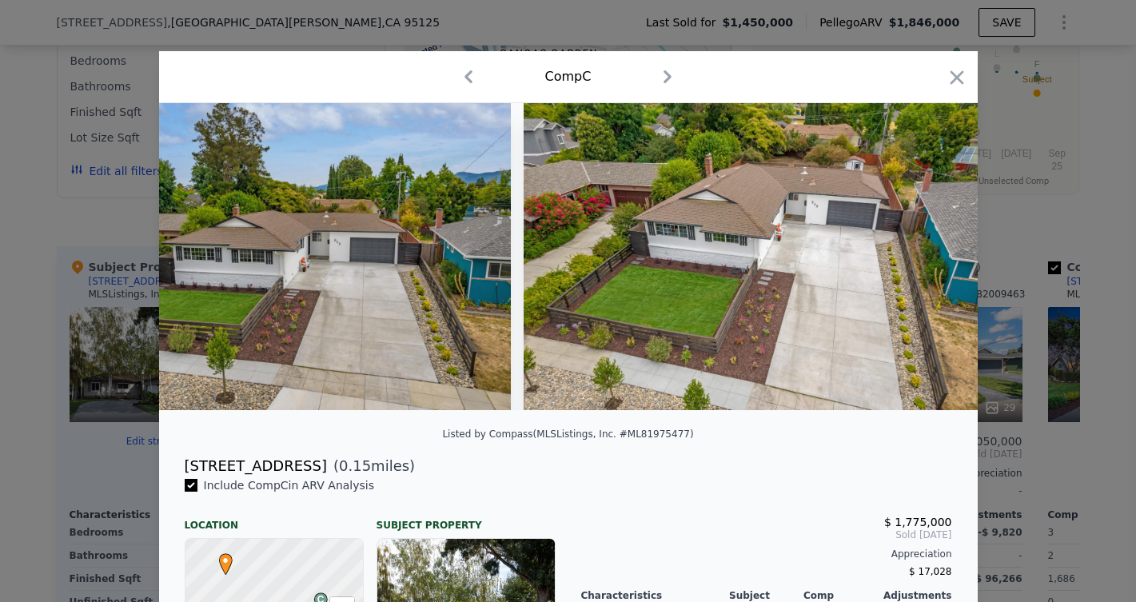
scroll to position [0, 1536]
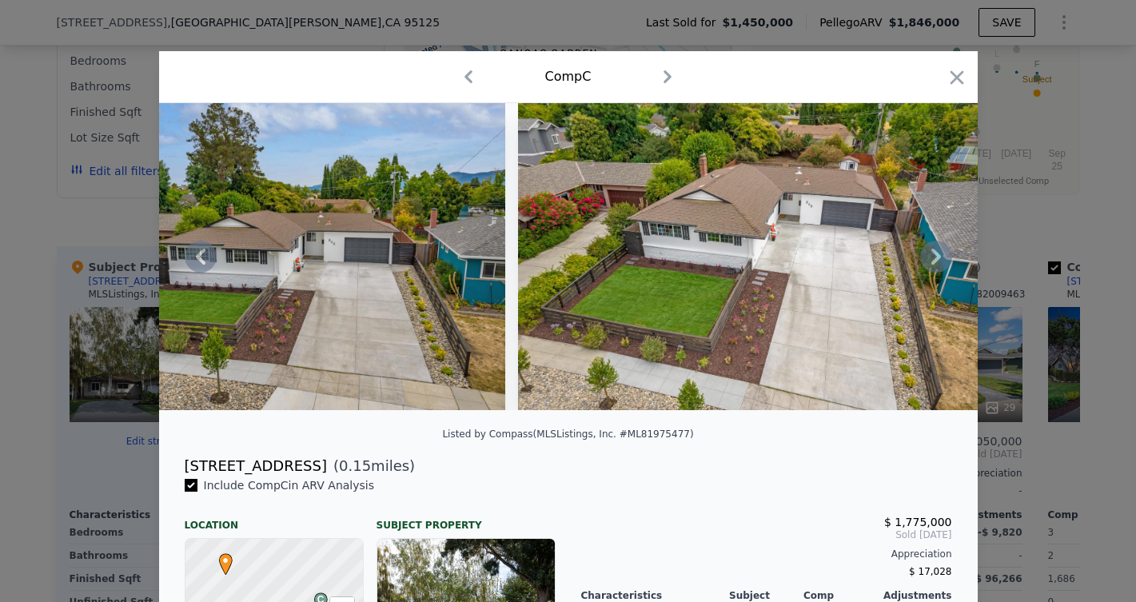
click at [937, 270] on icon at bounding box center [937, 257] width 32 height 32
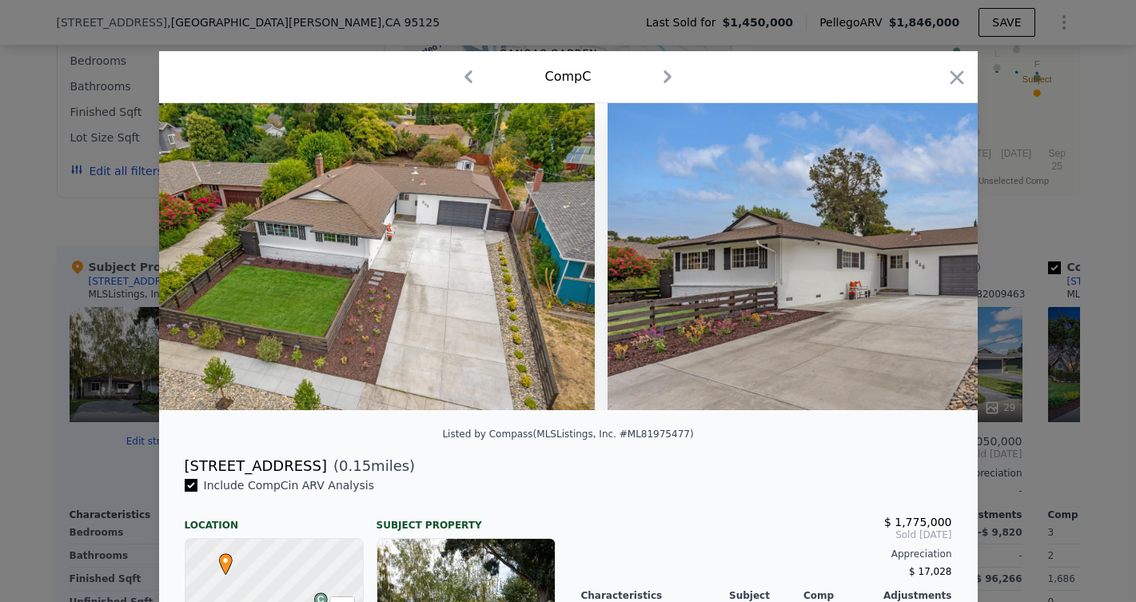
click at [938, 266] on img at bounding box center [838, 256] width 461 height 307
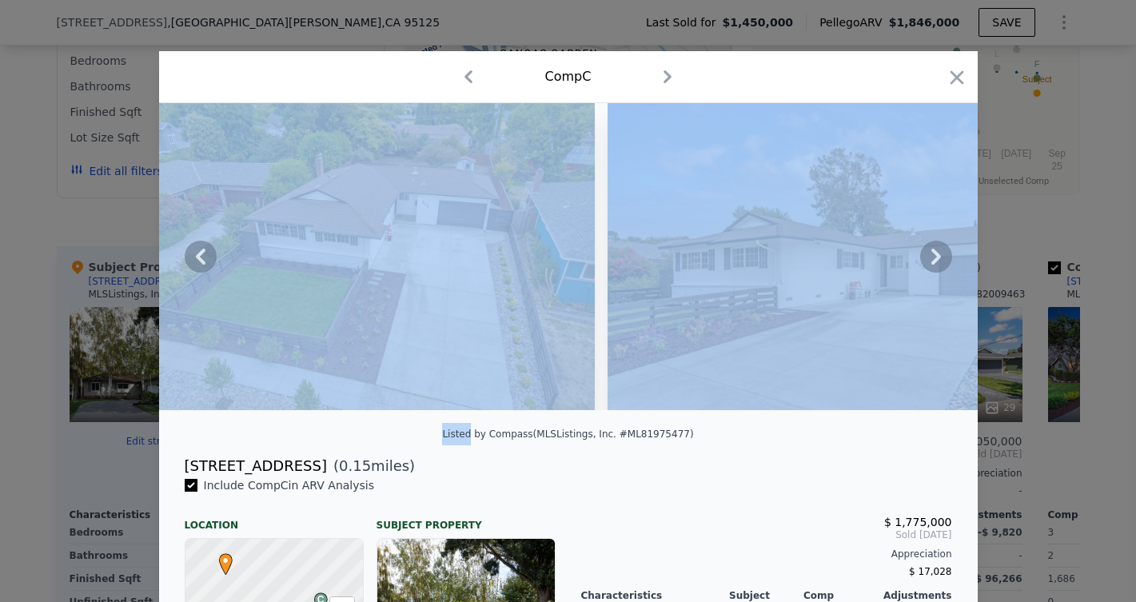
click at [938, 266] on icon at bounding box center [937, 257] width 32 height 32
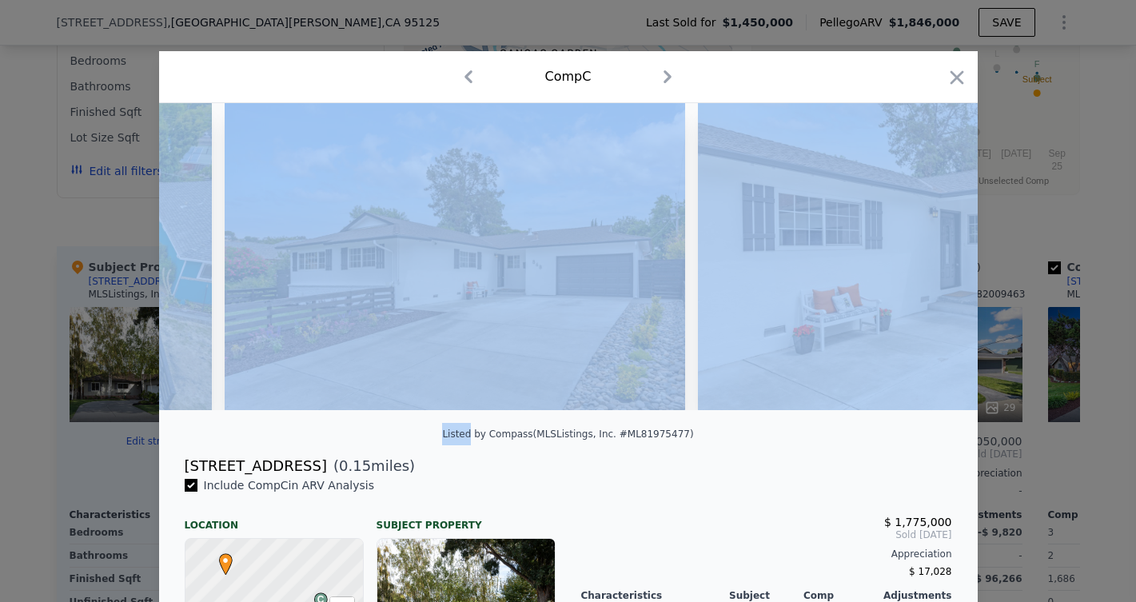
scroll to position [0, 2303]
click at [948, 74] on icon "button" at bounding box center [957, 77] width 22 height 22
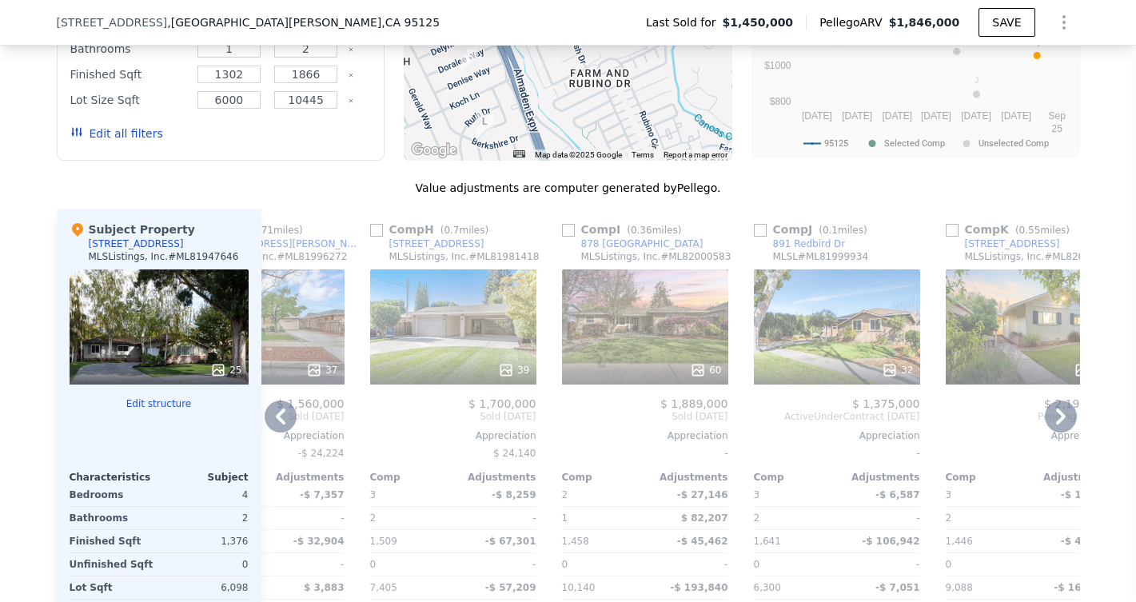
scroll to position [2107, 0]
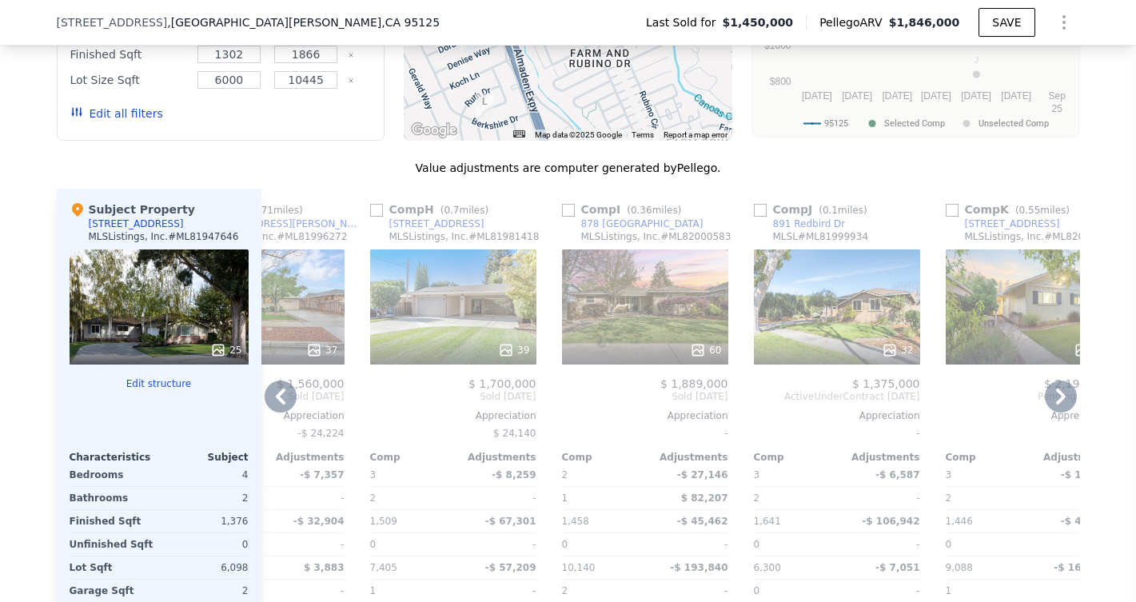
click at [849, 336] on div at bounding box center [837, 350] width 166 height 29
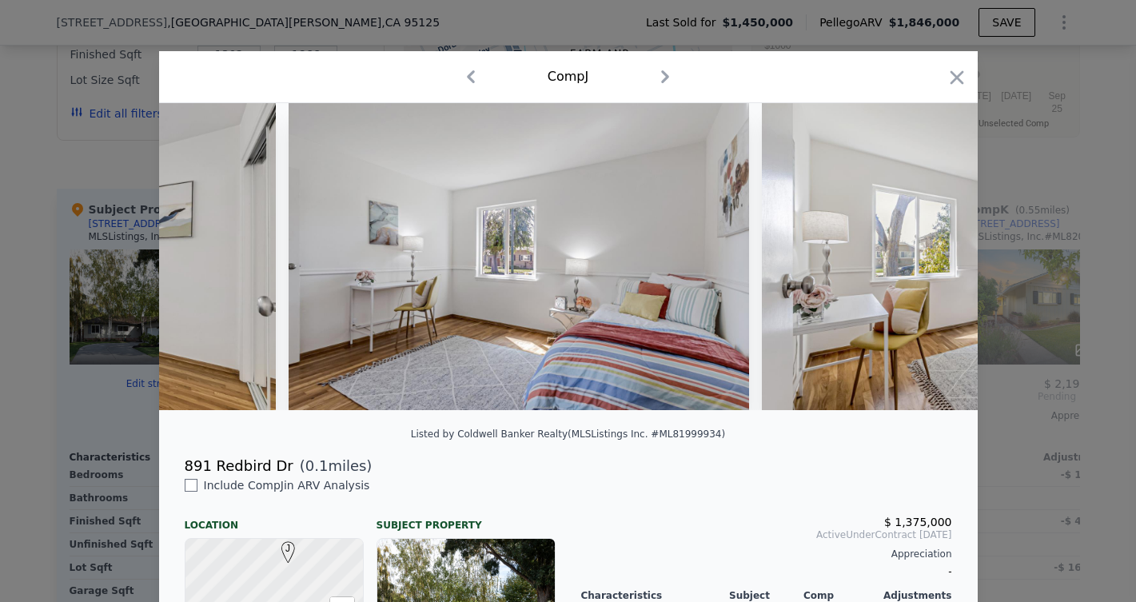
scroll to position [0, 10876]
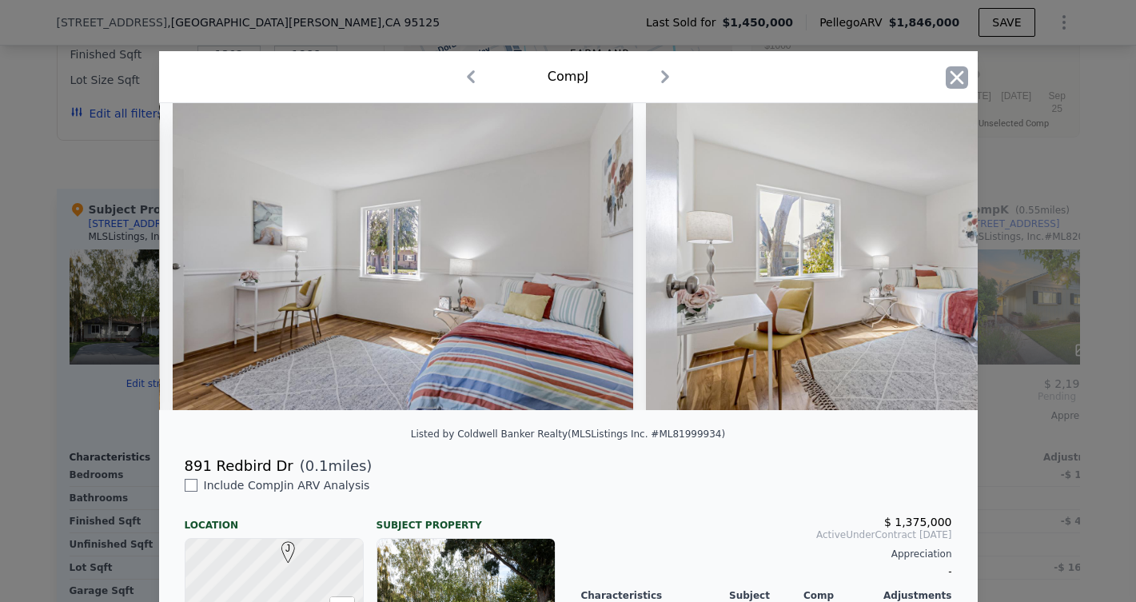
click at [963, 87] on icon "button" at bounding box center [957, 77] width 22 height 22
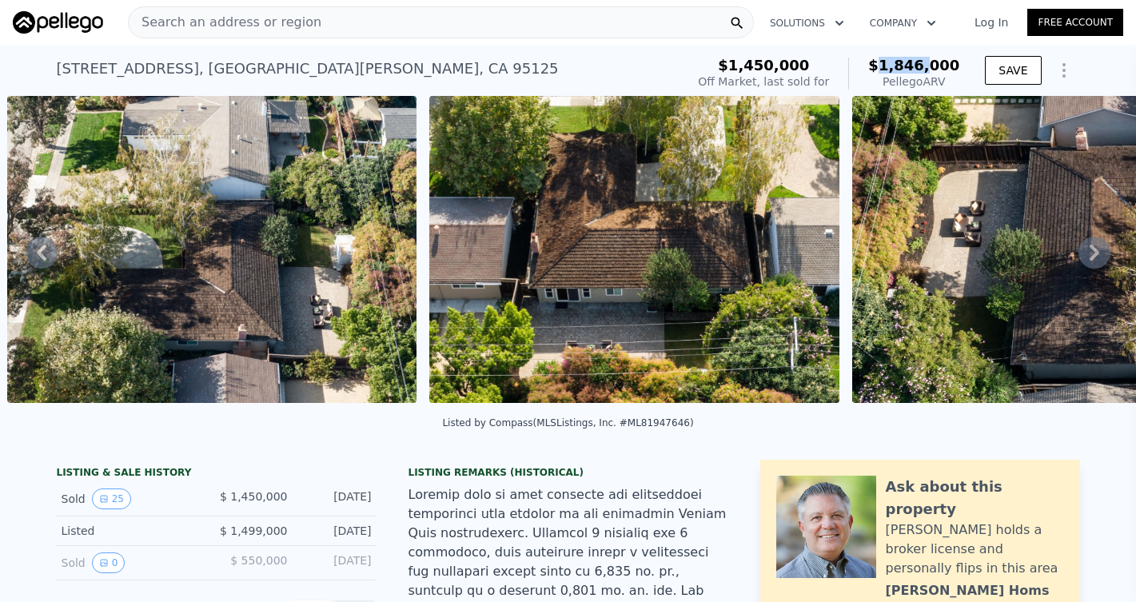
drag, startPoint x: 890, startPoint y: 60, endPoint x: 935, endPoint y: 70, distance: 46.0
click at [934, 70] on span "$1,846,000" at bounding box center [914, 65] width 91 height 17
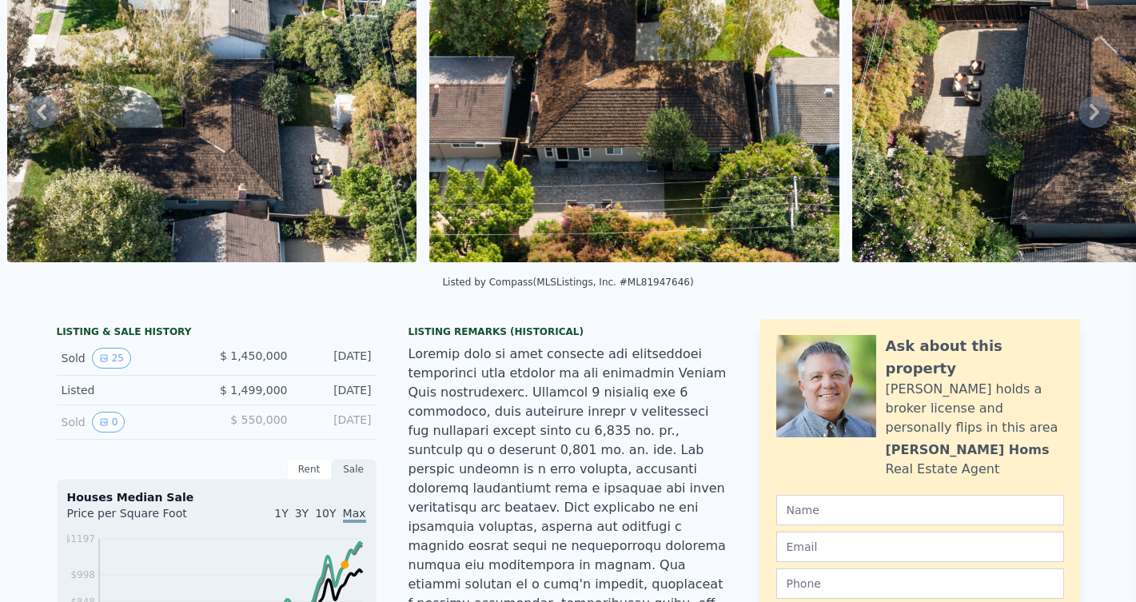
scroll to position [9, 0]
